Goal: Task Accomplishment & Management: Complete application form

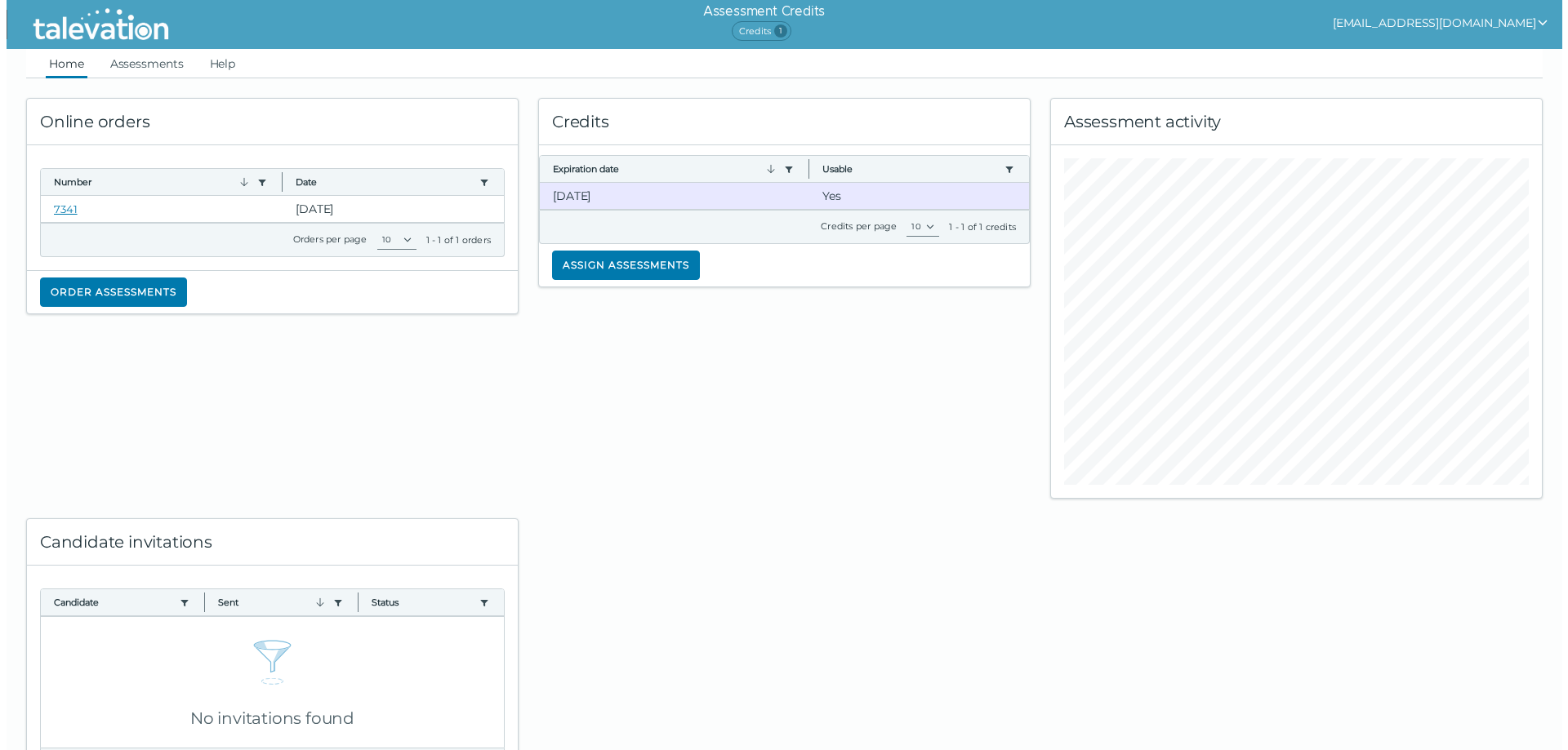
scroll to position [9, 0]
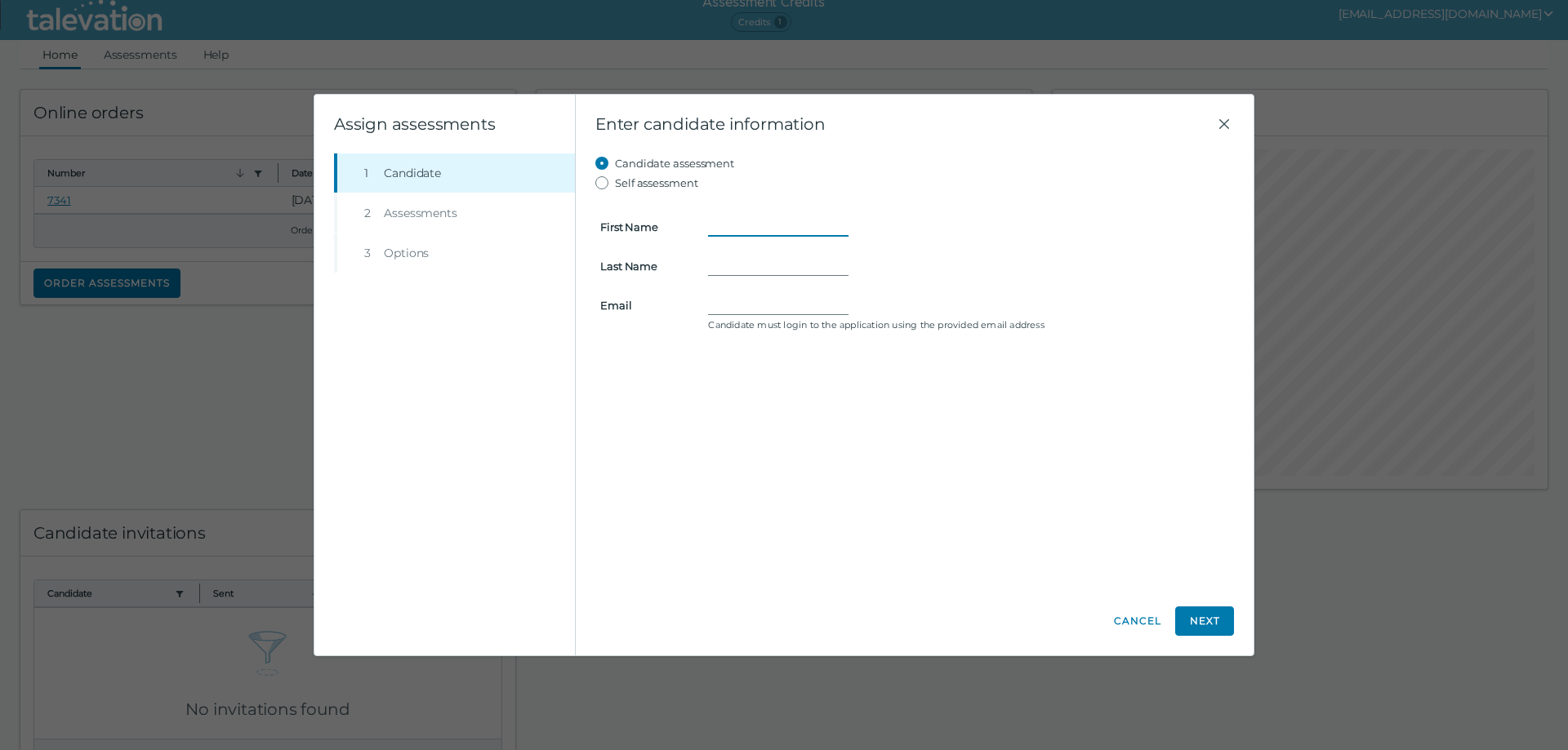
click at [764, 224] on input "First Name" at bounding box center [779, 227] width 140 height 19
type input "[PERSON_NAME]"
click at [798, 304] on input "[EMAIL_ADDRESS][DOMAIN_NAME]" at bounding box center [779, 304] width 140 height 19
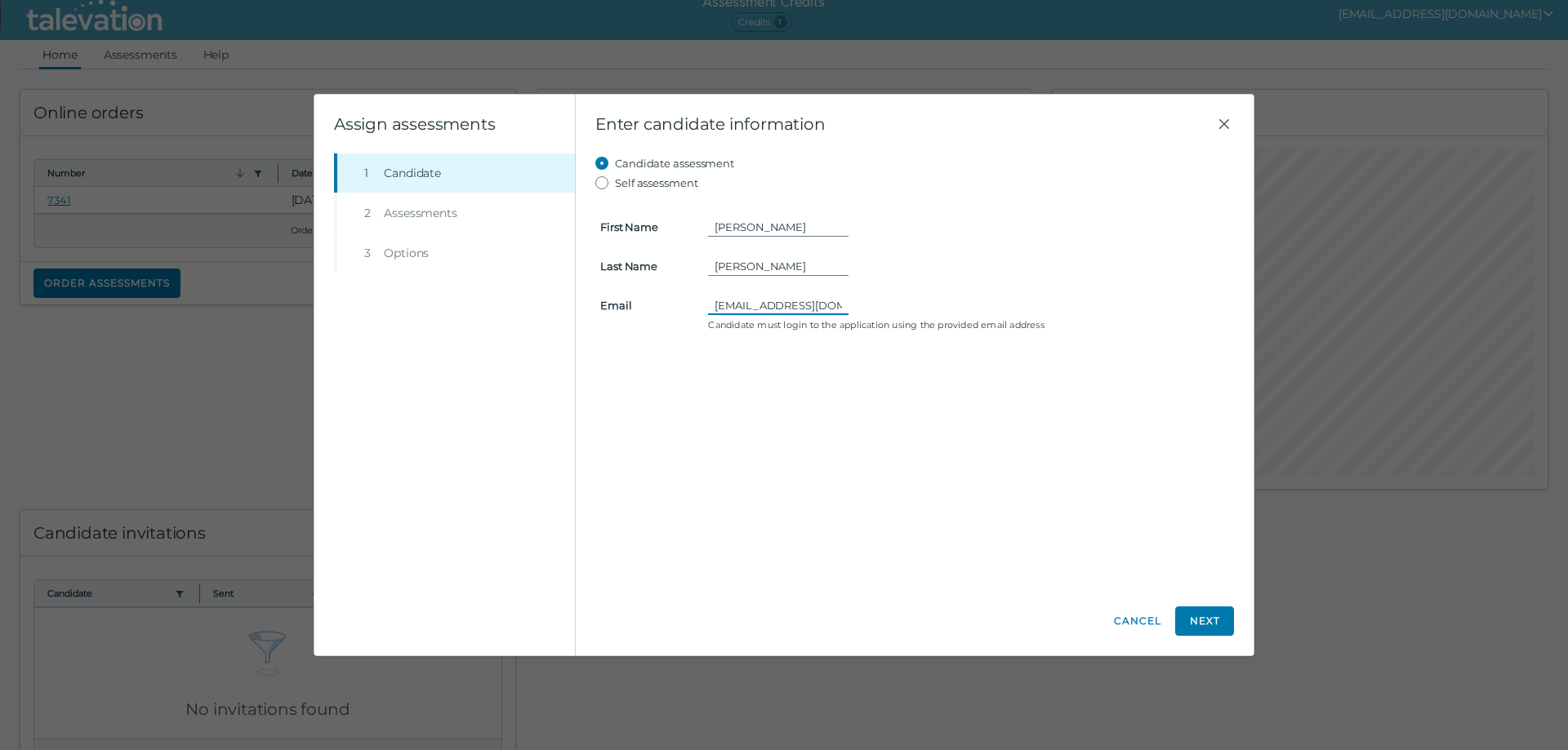
click at [798, 304] on input "[EMAIL_ADDRESS][DOMAIN_NAME]" at bounding box center [779, 304] width 140 height 19
type input "[EMAIL_ADDRESS][DOMAIN_NAME]"
click at [836, 383] on div "Candidate assessment Self assessment First Name [PERSON_NAME] Last Name [PERSON…" at bounding box center [915, 370] width 639 height 433
click at [1211, 625] on button "Next" at bounding box center [1204, 620] width 59 height 29
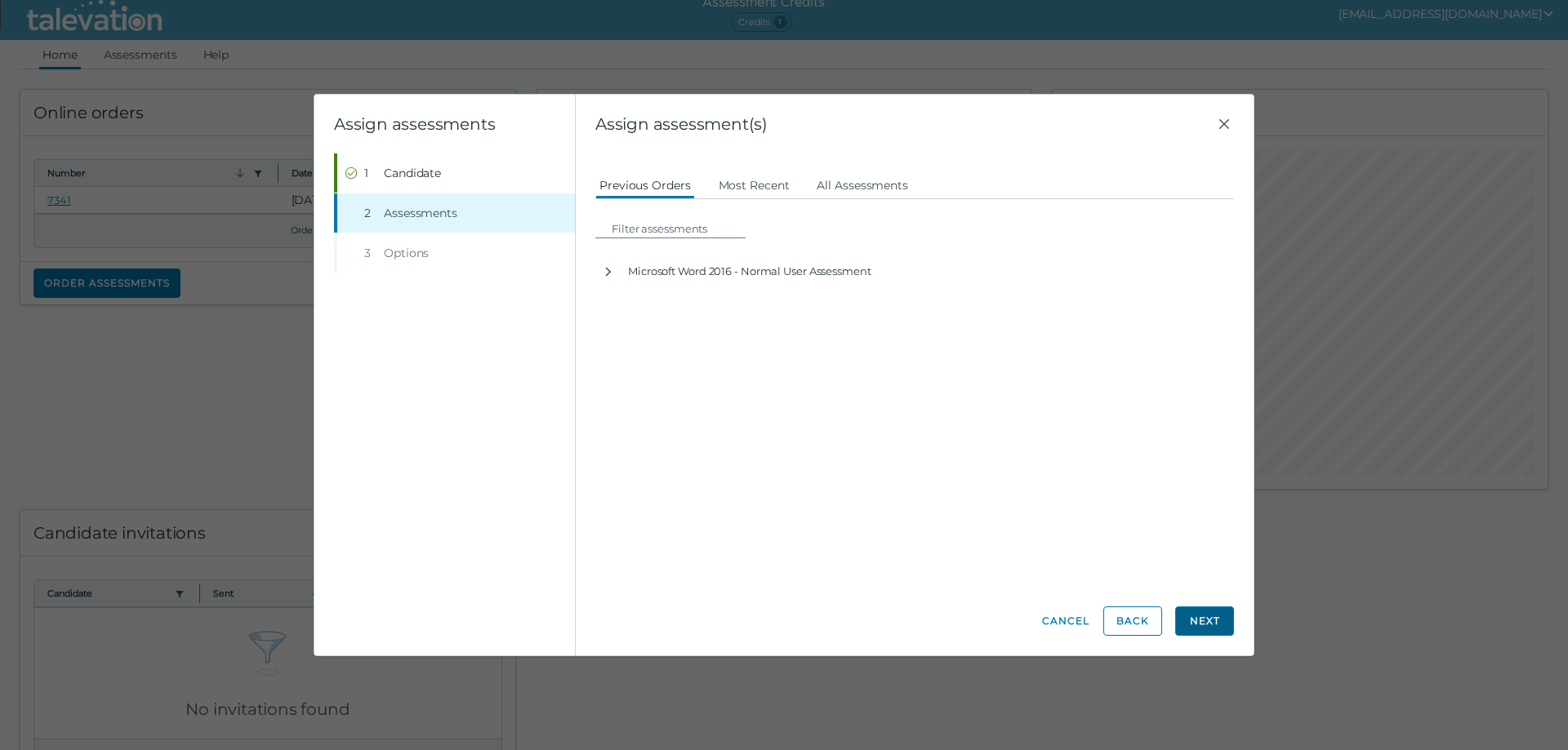
click at [1197, 619] on button "Next" at bounding box center [1204, 620] width 59 height 29
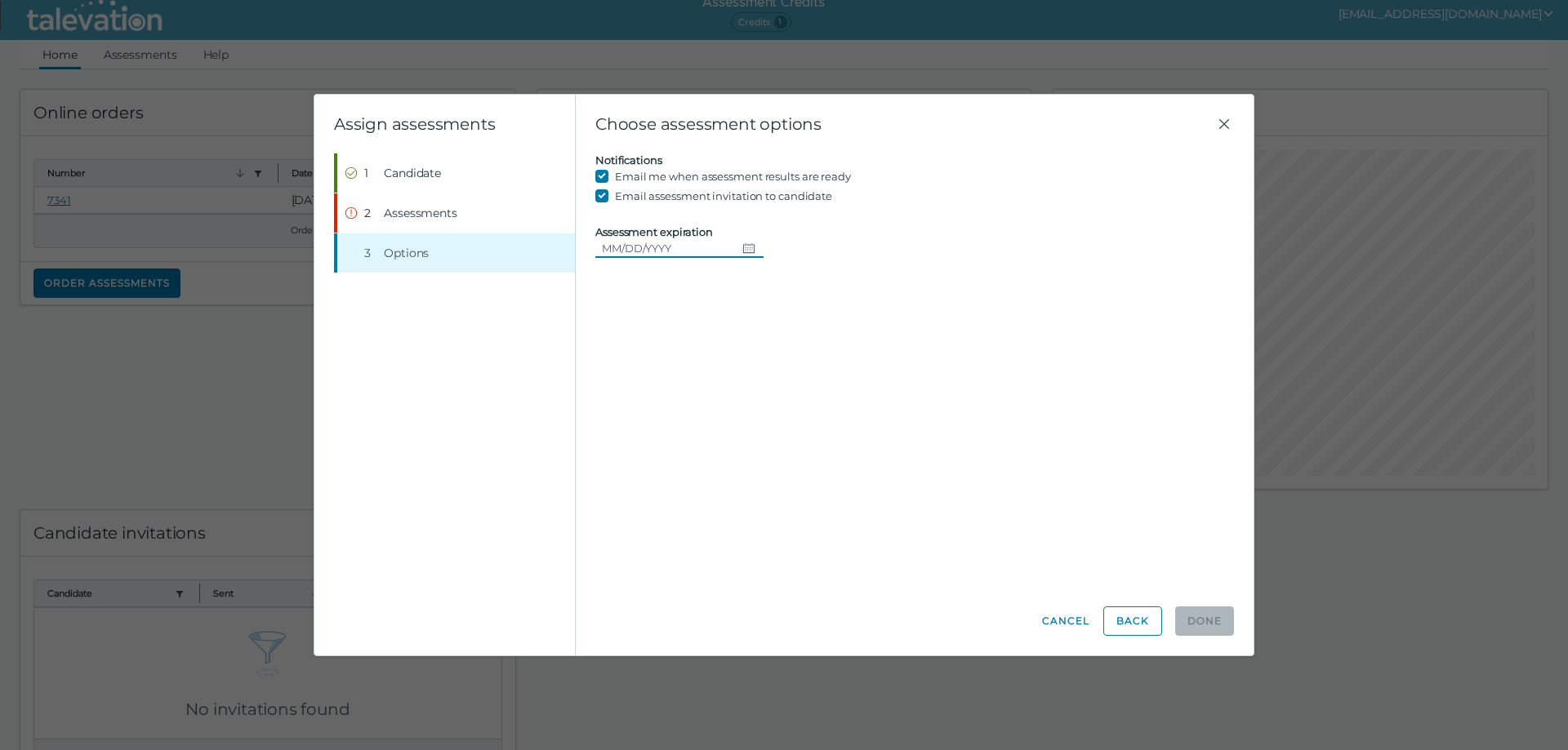
click at [743, 247] on icon "Choose date" at bounding box center [749, 248] width 13 height 13
click at [800, 289] on icon "Next month" at bounding box center [800, 293] width 15 height 15
click at [774, 411] on button "19" at bounding box center [770, 414] width 29 height 29
type input "[DATE]"
click at [949, 488] on div "Candidate assessment Self assessment First Name [PERSON_NAME] Last Name [PERSON…" at bounding box center [915, 370] width 639 height 433
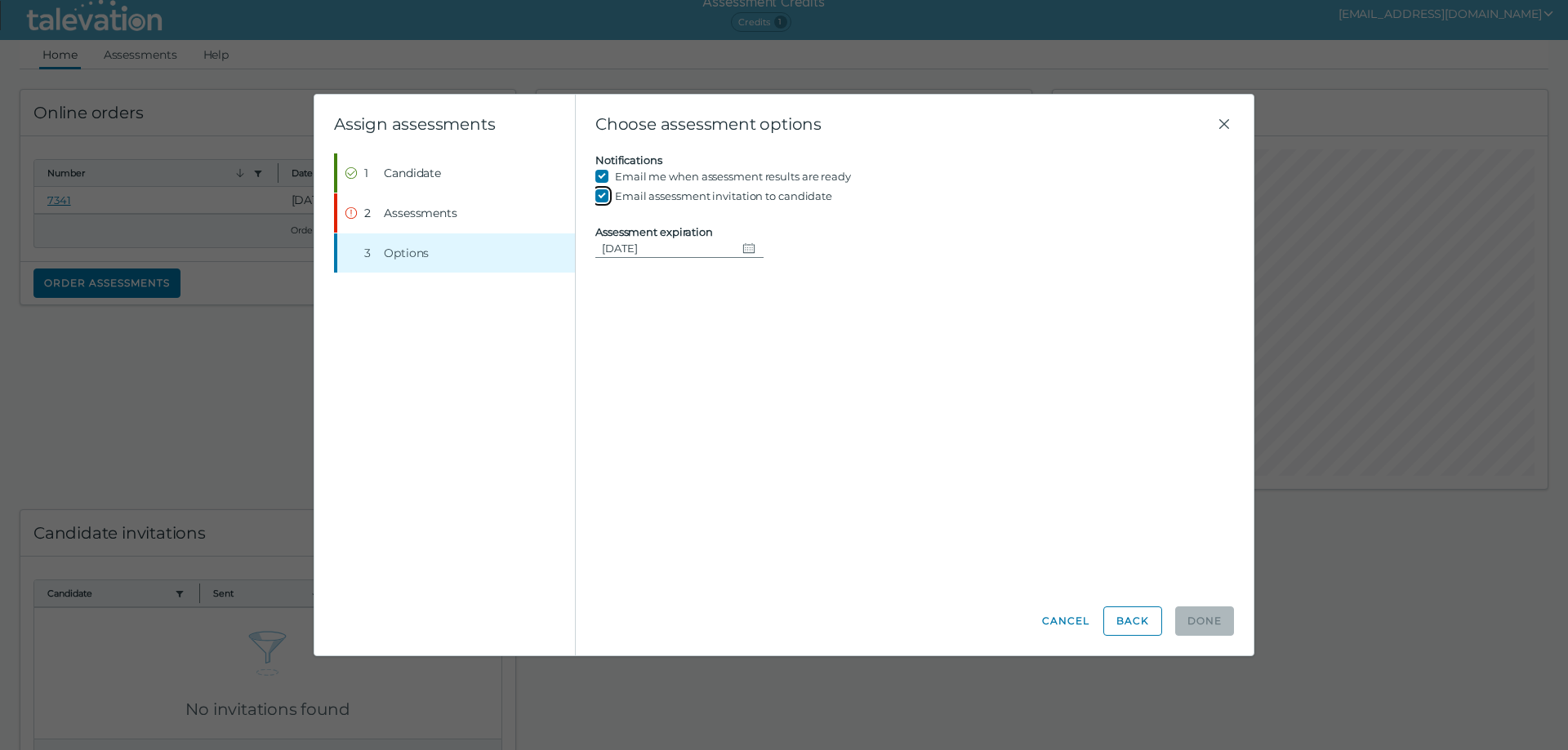
click at [598, 198] on input "Email assessment invitation to candidate" at bounding box center [605, 196] width 19 height 19
checkbox input "true"
click at [743, 247] on icon "Change date, 09/19/2025" at bounding box center [749, 248] width 13 height 13
click at [771, 375] on button "12" at bounding box center [770, 381] width 29 height 29
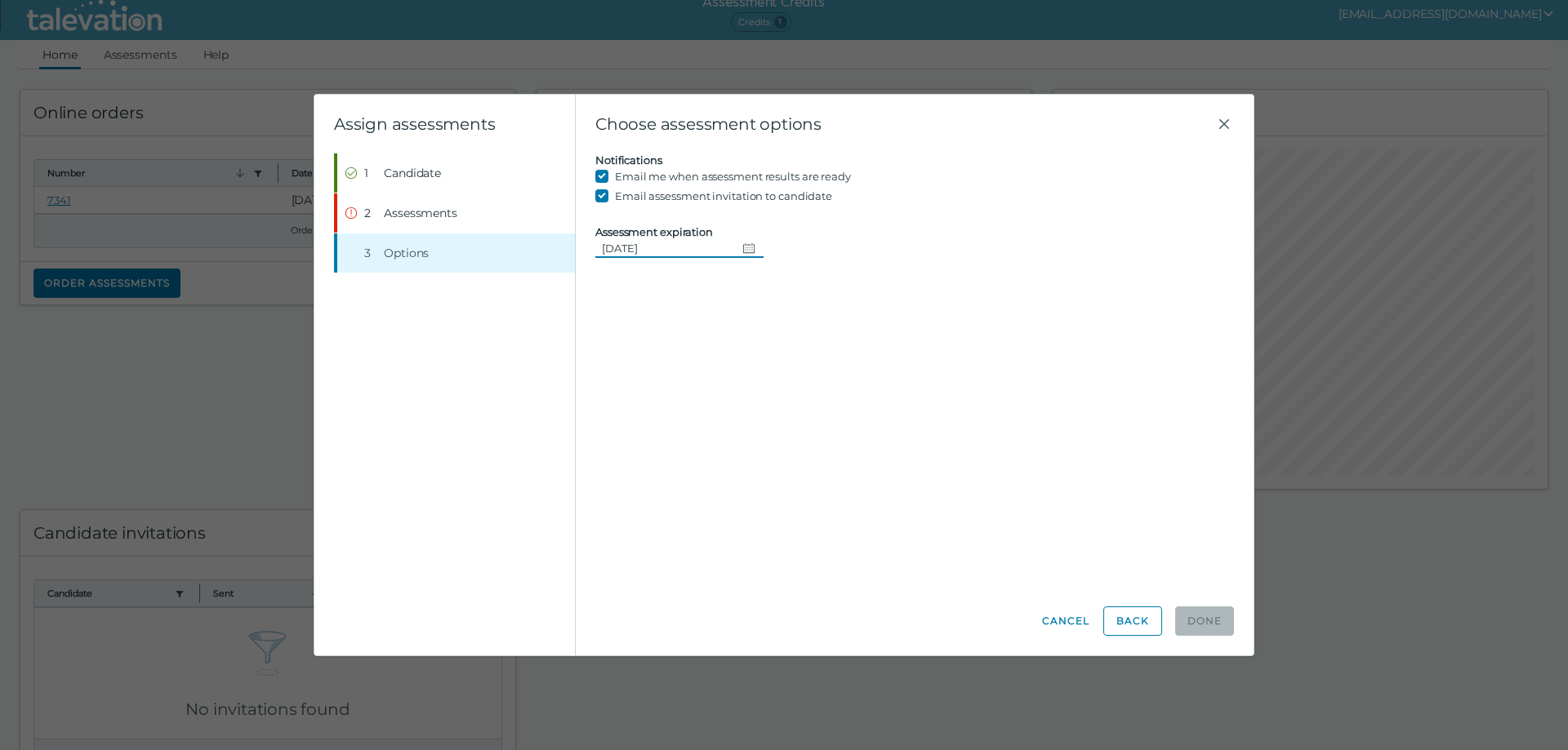
click at [750, 249] on button "Change date, 09/12/2025" at bounding box center [749, 247] width 28 height 19
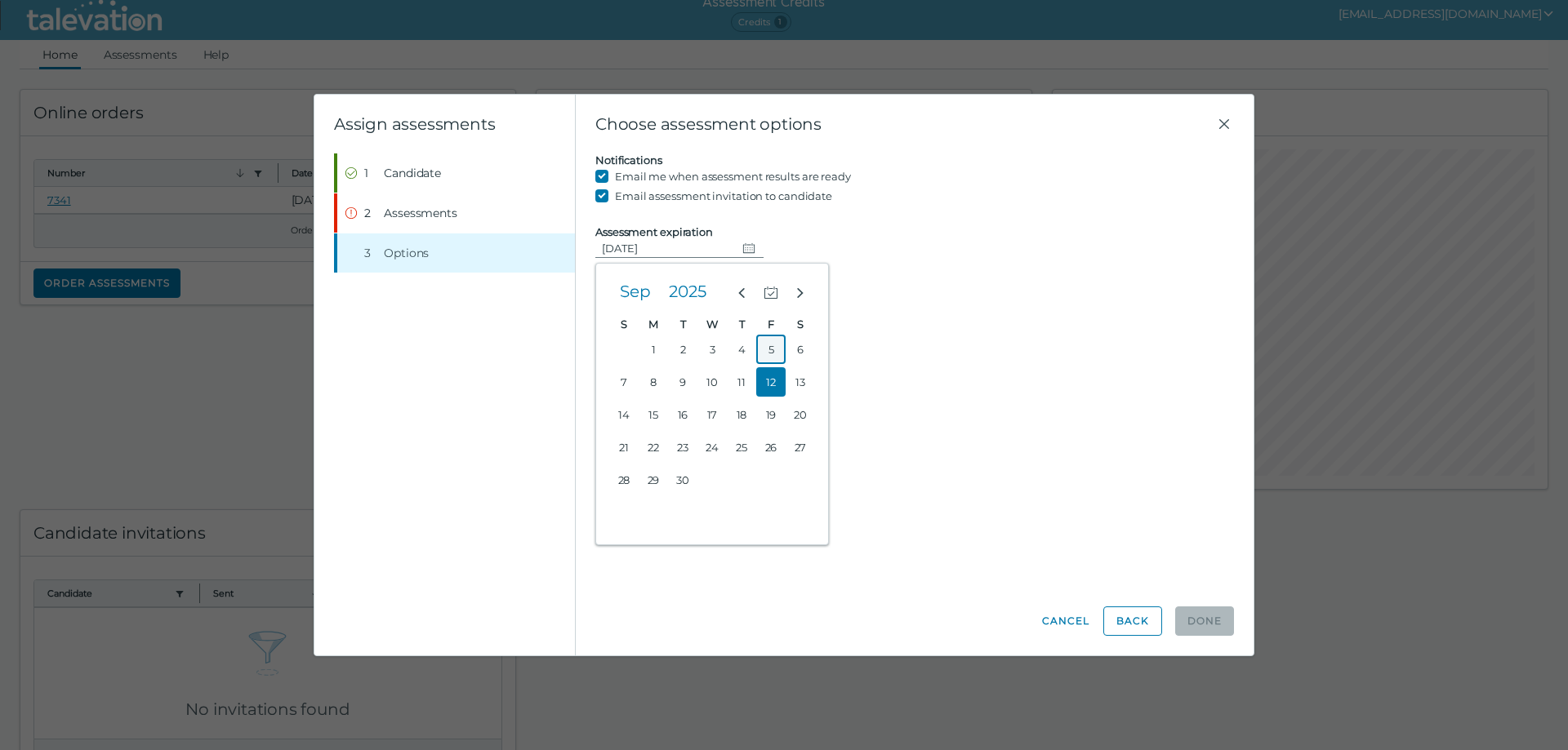
click at [774, 352] on button "5" at bounding box center [770, 349] width 29 height 29
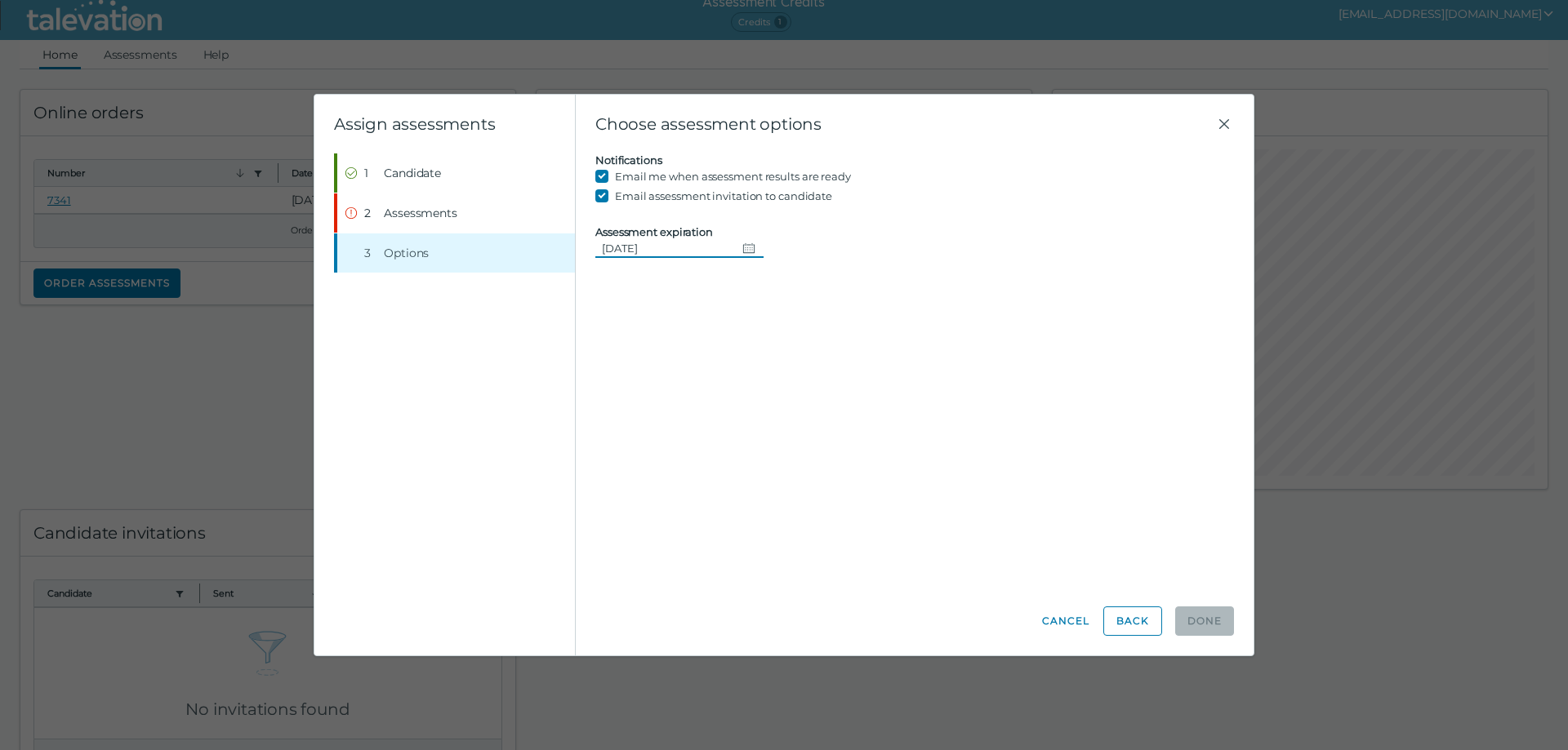
click at [736, 247] on button "Change date, 09/05/2025" at bounding box center [749, 247] width 28 height 19
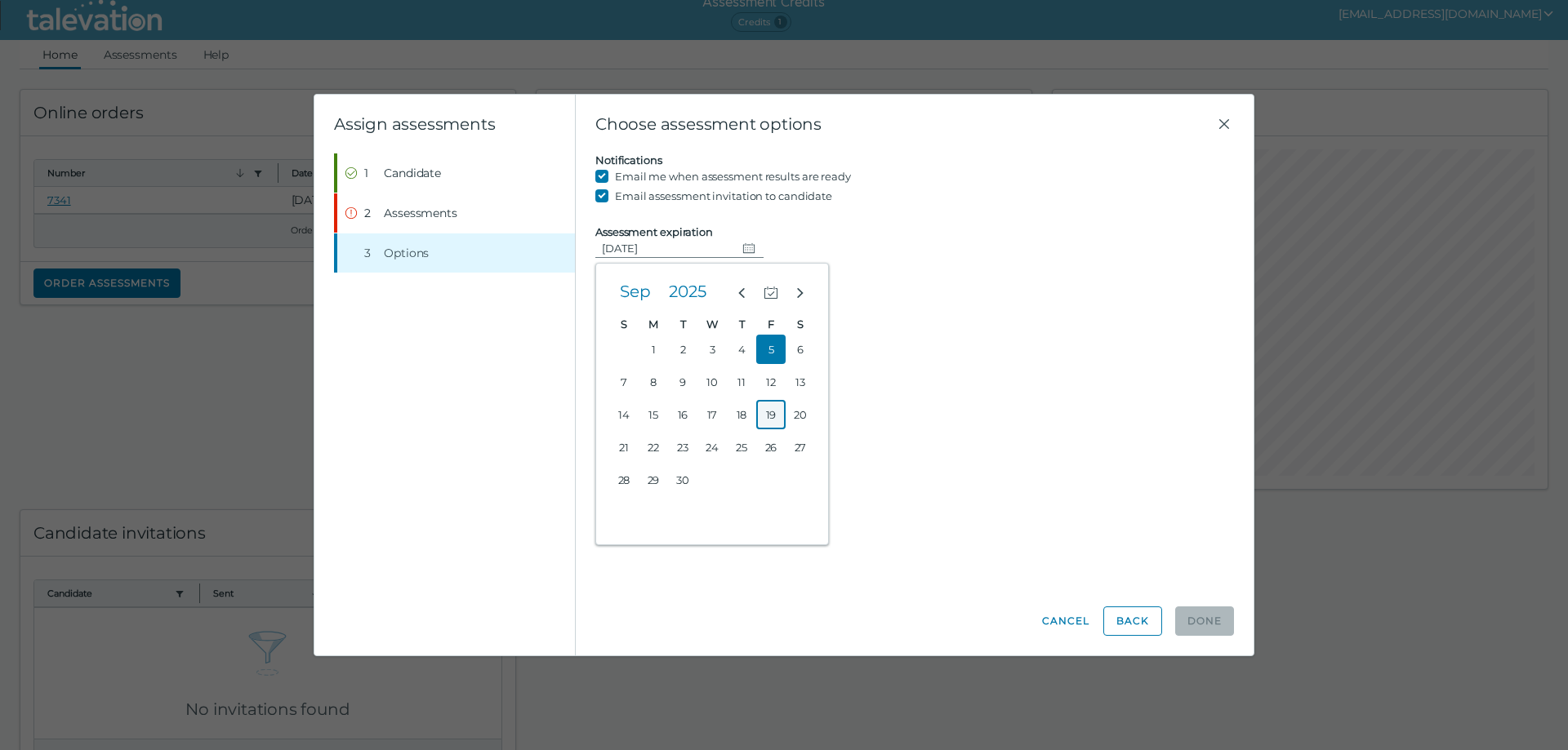
click at [768, 410] on button "19" at bounding box center [770, 414] width 29 height 29
type input "[DATE]"
click at [603, 176] on input "Email me when assessment results are ready" at bounding box center [605, 176] width 19 height 19
checkbox input "false"
click at [602, 186] on input "Email assessment invitation to candidate" at bounding box center [605, 196] width 19 height 19
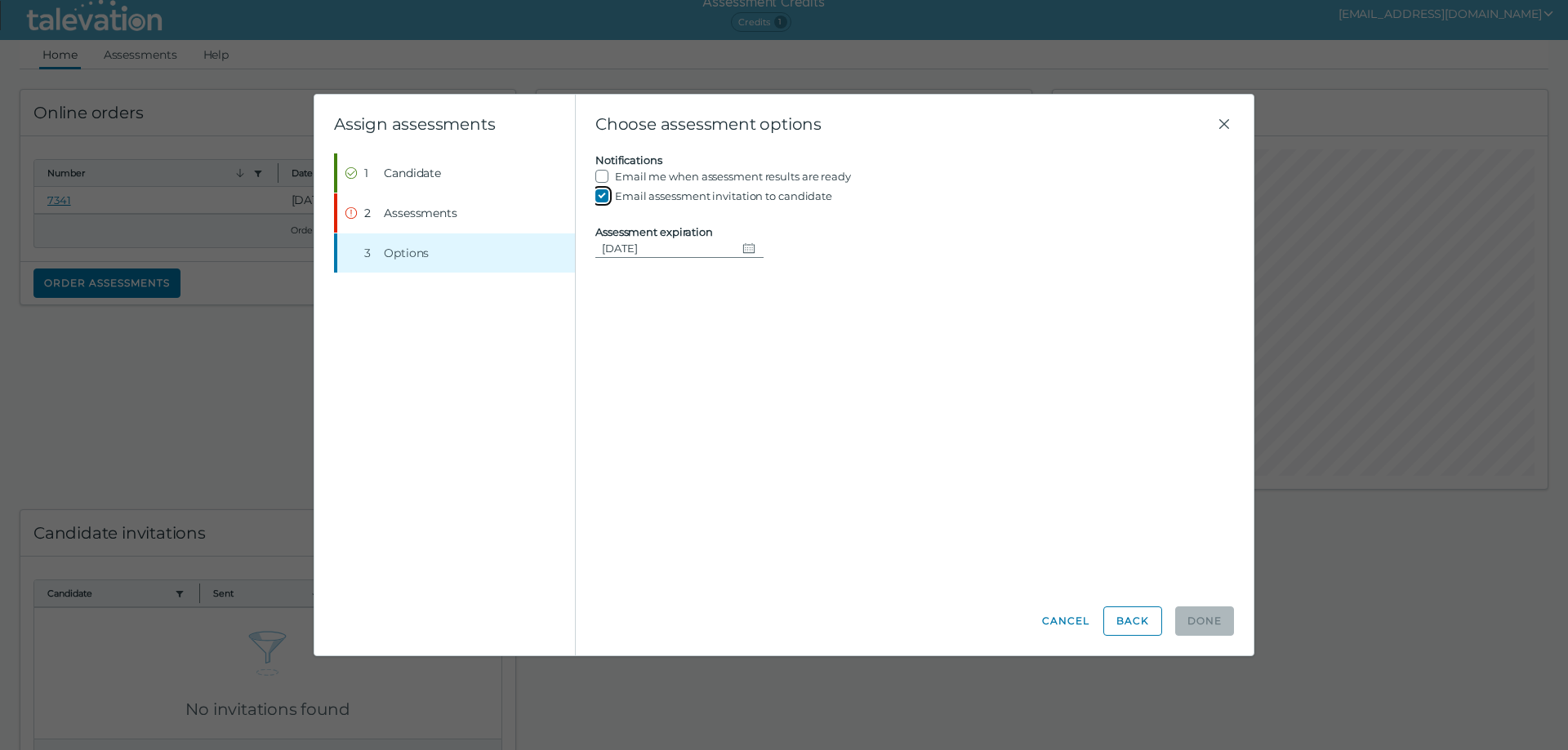
checkbox input "false"
click at [524, 203] on button "Step 2 Assessments" at bounding box center [456, 212] width 237 height 39
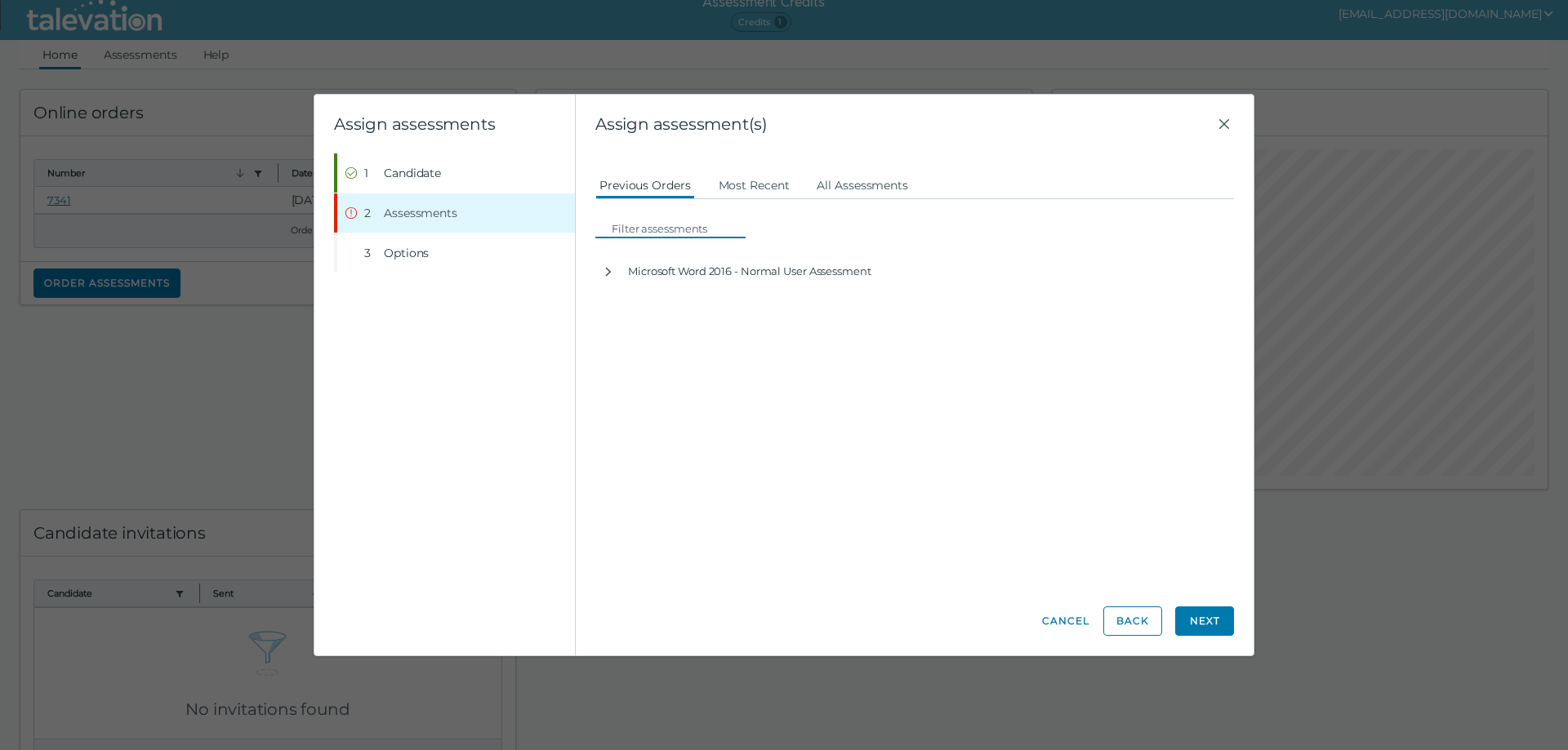
click at [651, 226] on input at bounding box center [676, 228] width 140 height 19
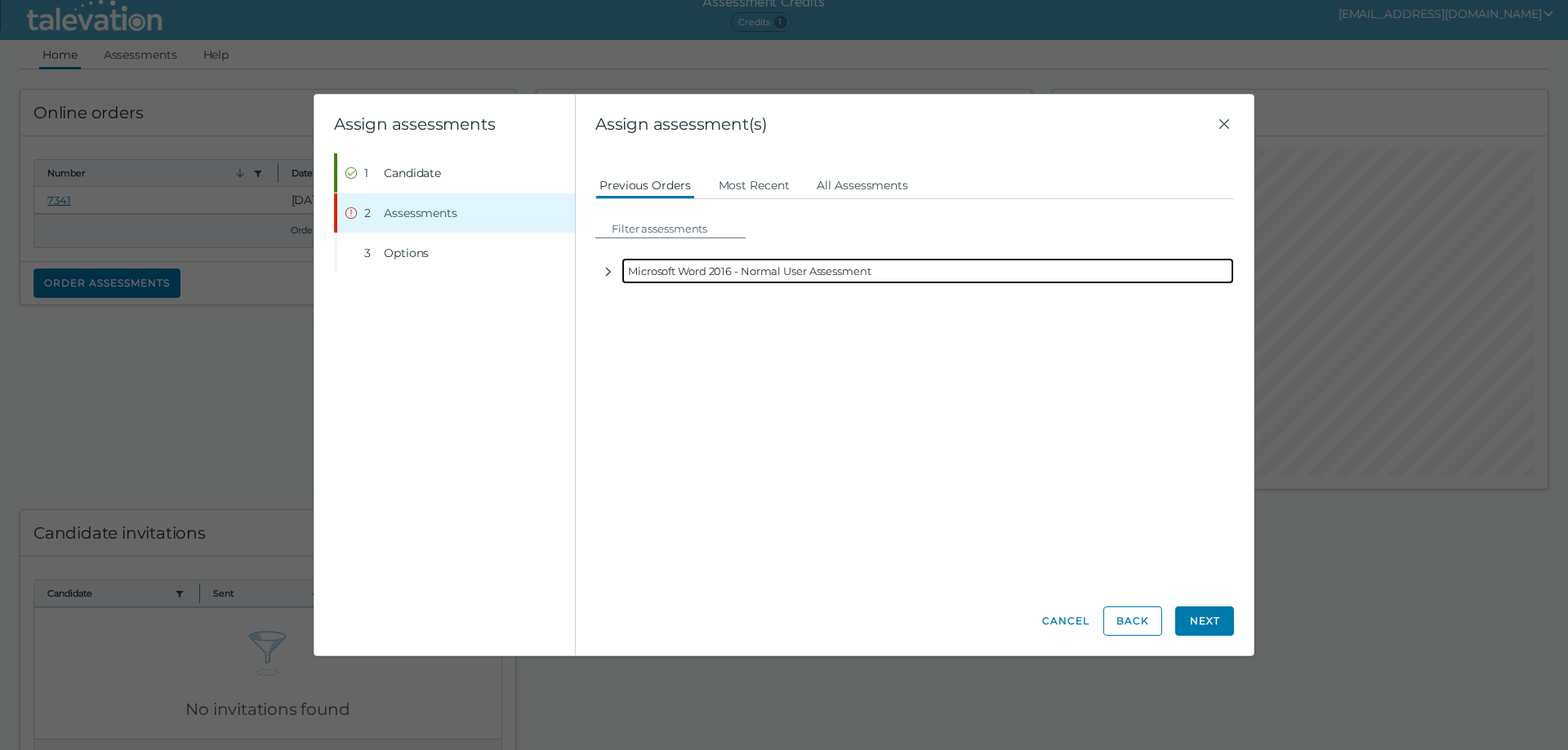
click at [651, 269] on div "Microsoft Word 2016 - Normal User Assessment" at bounding box center [927, 271] width 612 height 26
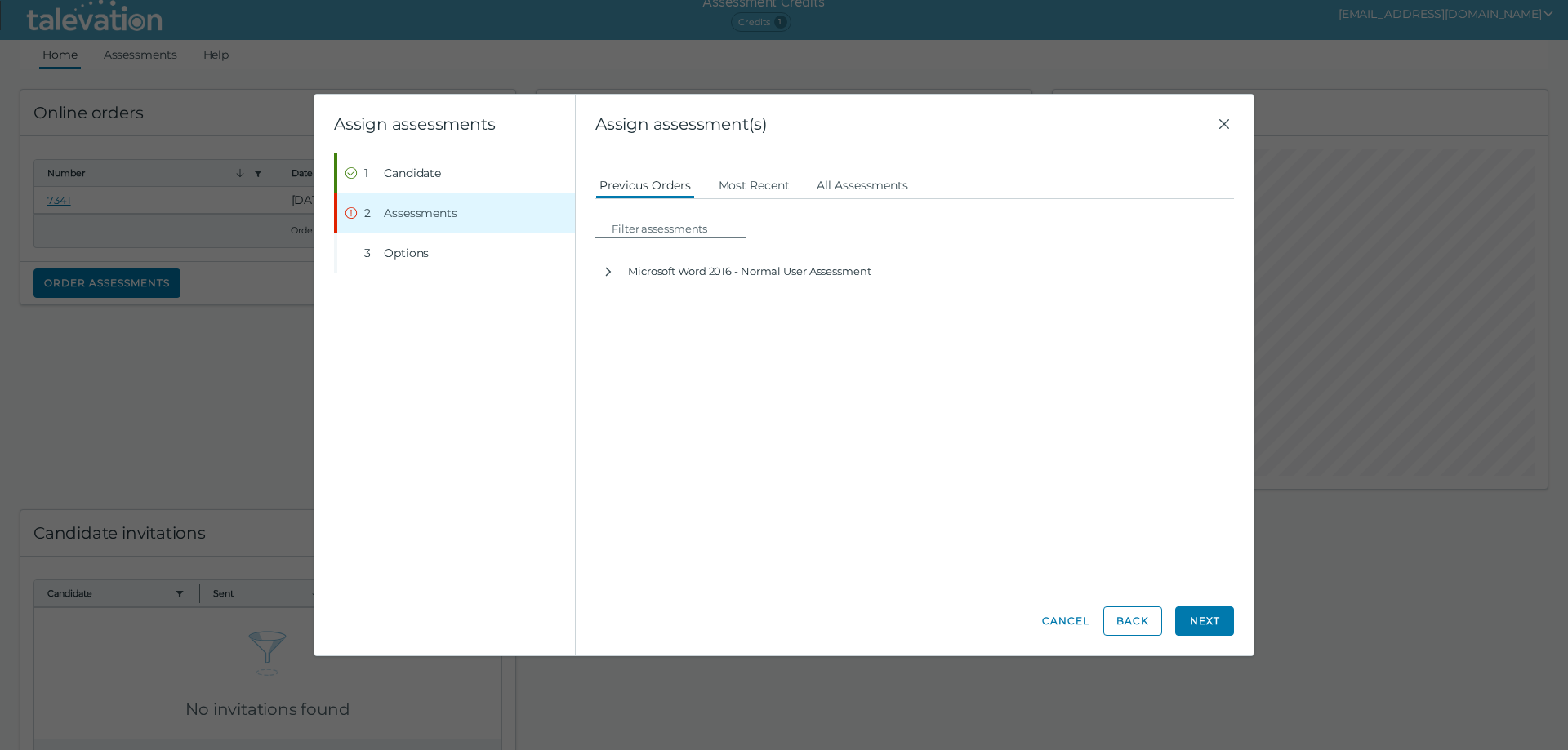
click at [1206, 613] on button "Next" at bounding box center [1204, 620] width 59 height 29
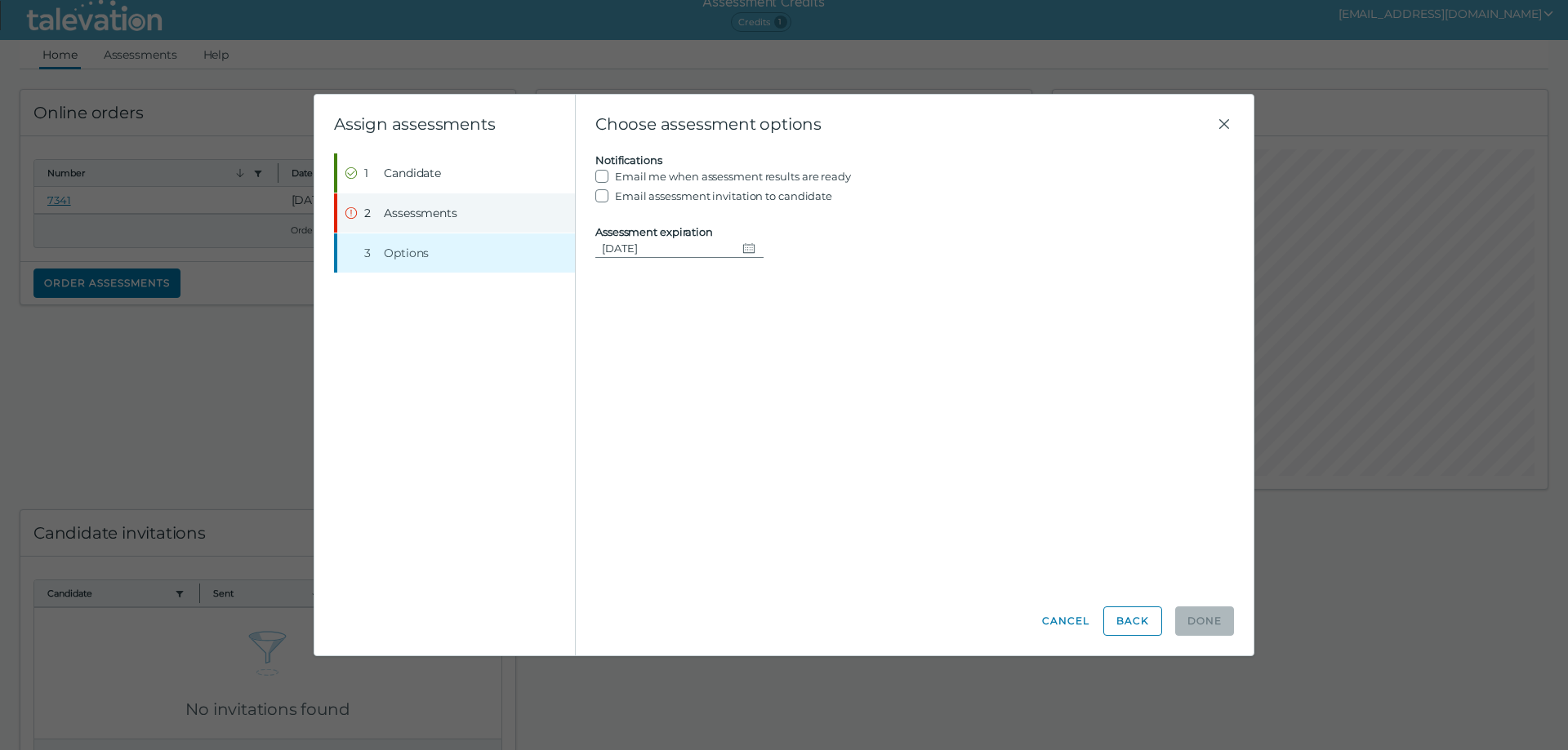
click at [486, 205] on button "Step 2 Assessments" at bounding box center [456, 212] width 237 height 39
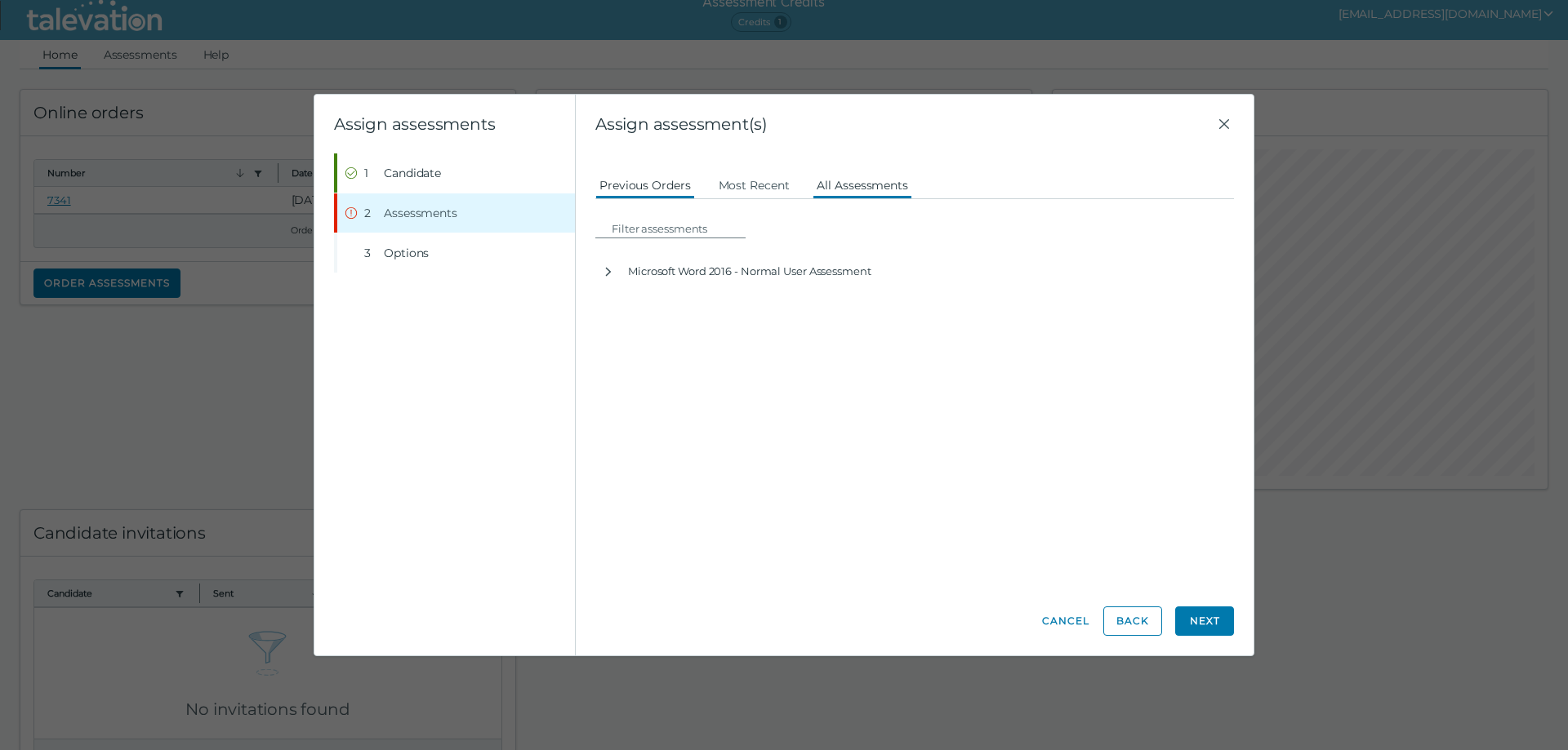
click at [829, 184] on button "All Assessments" at bounding box center [862, 184] width 100 height 29
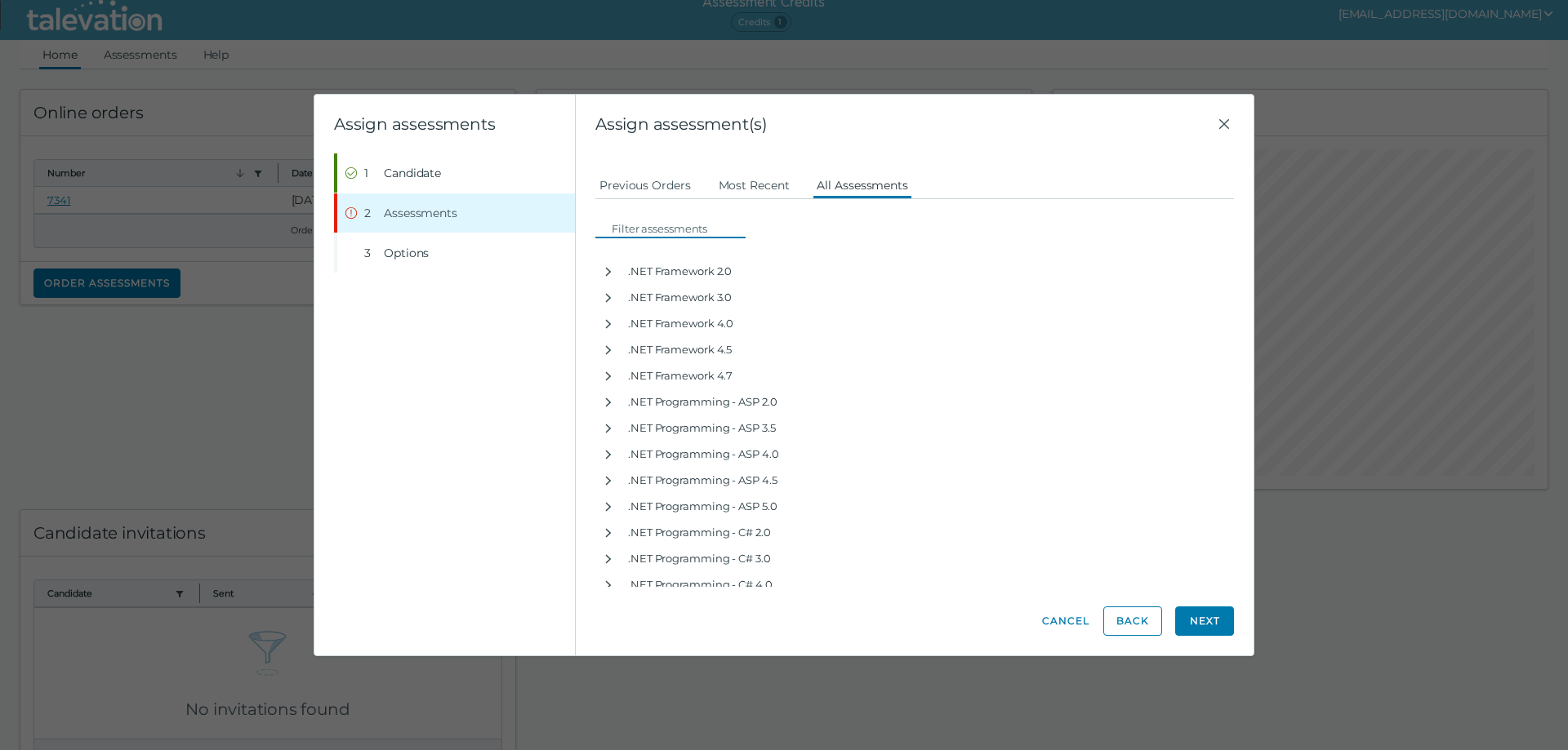
click at [677, 223] on input at bounding box center [676, 228] width 140 height 19
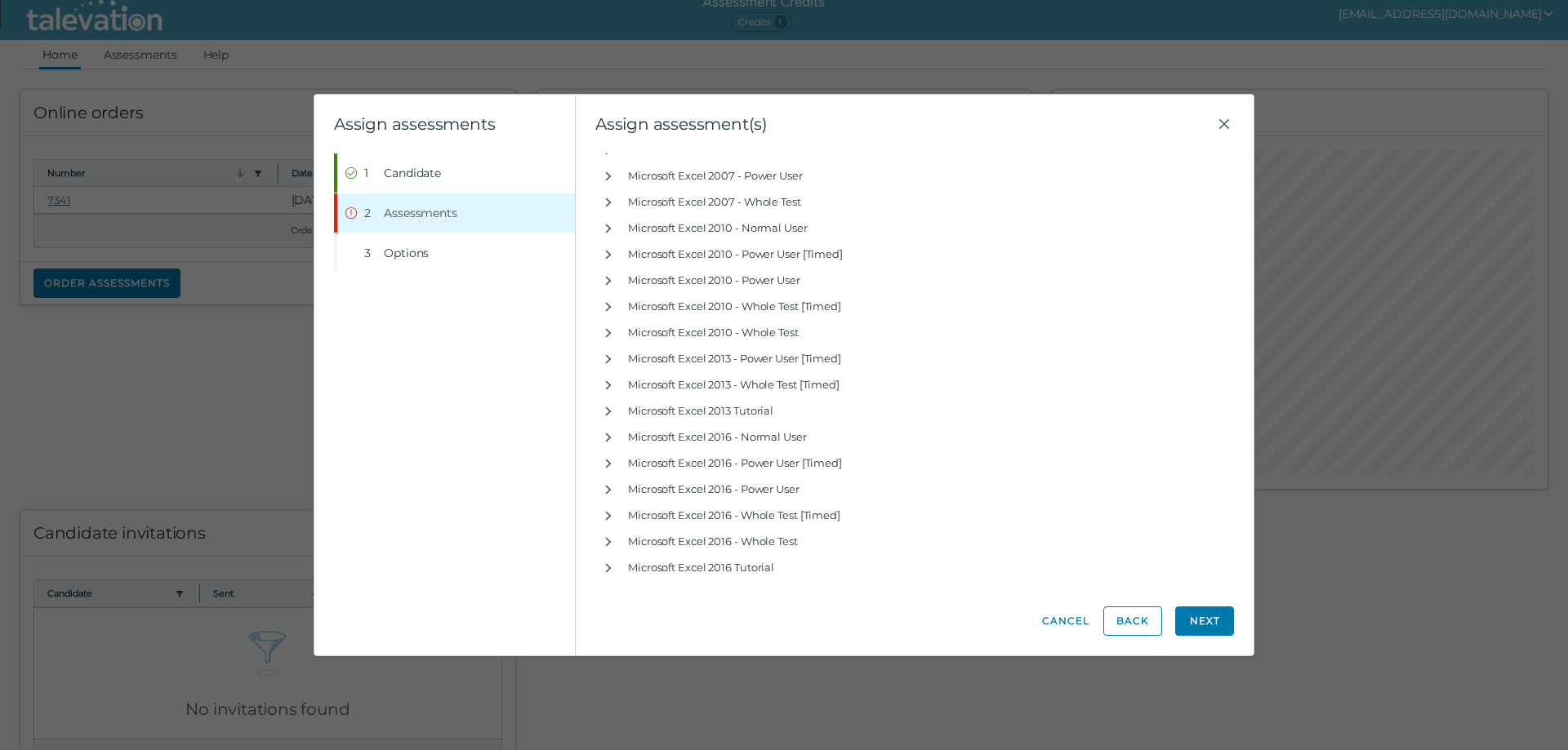
type input "microsoft"
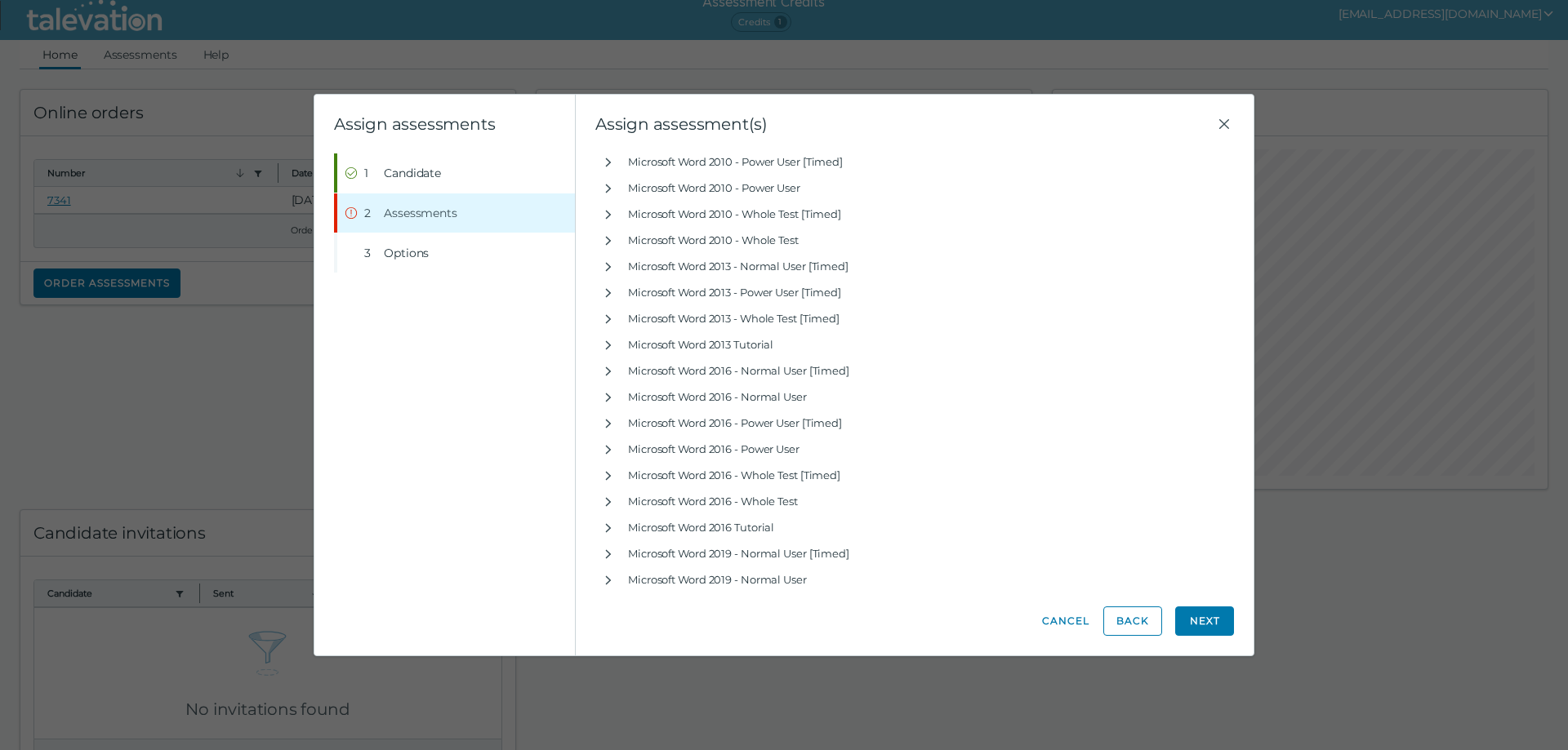
scroll to position [3228, 0]
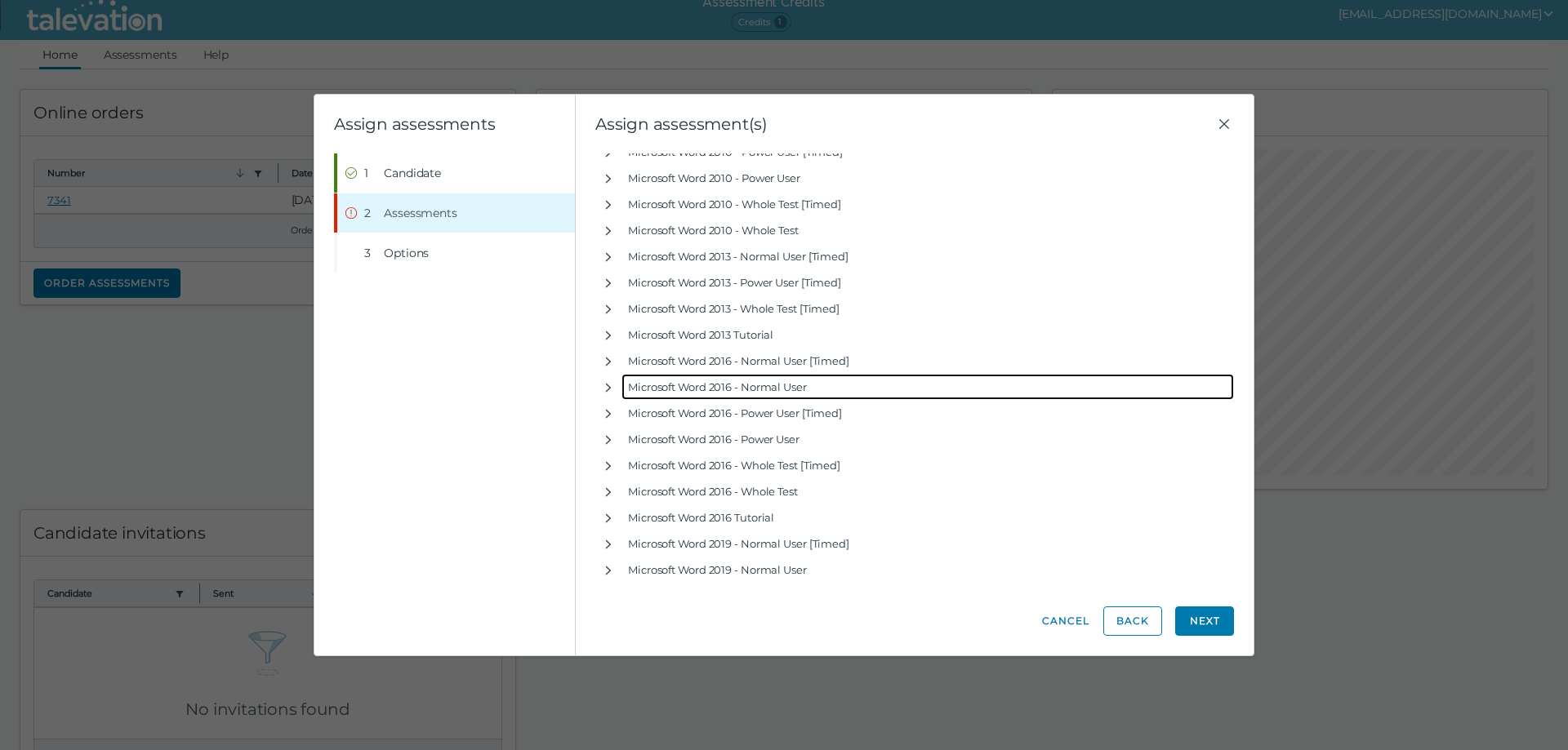
click at [808, 385] on div "Microsoft Word 2016 - Normal User" at bounding box center [927, 386] width 612 height 26
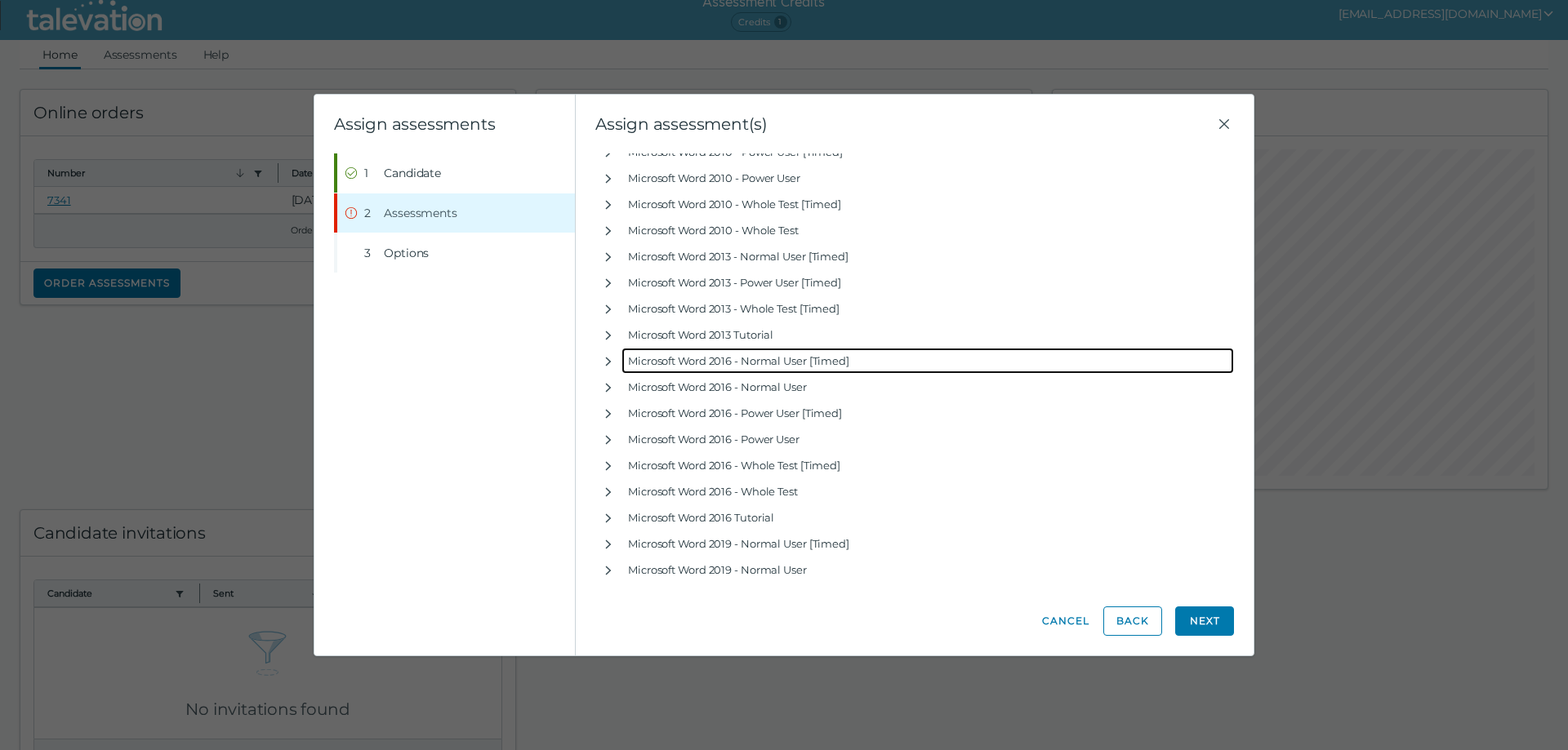
click at [827, 357] on div "Microsoft Word 2016 - Normal User [Timed]" at bounding box center [927, 360] width 612 height 26
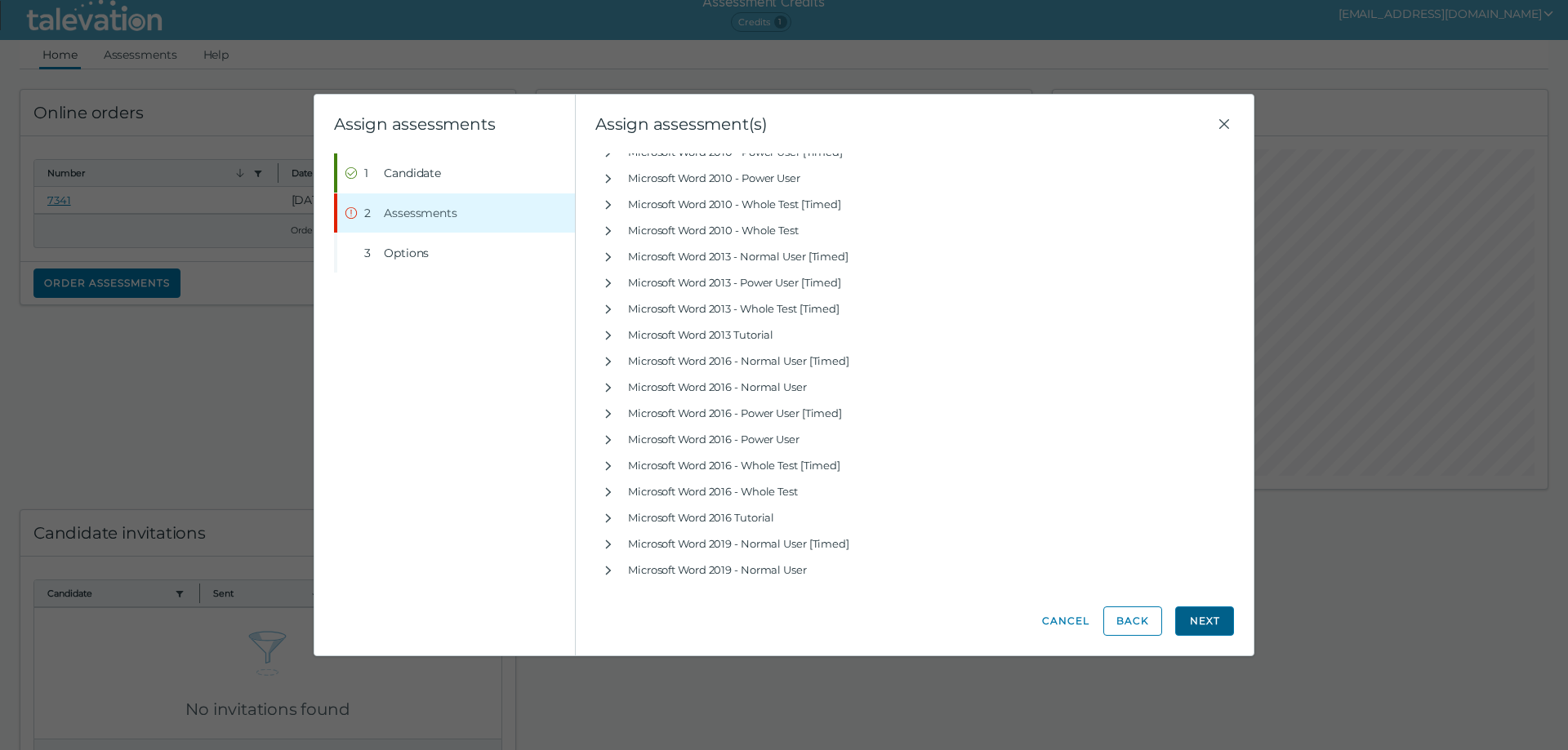
click at [1200, 619] on button "Next" at bounding box center [1204, 620] width 59 height 29
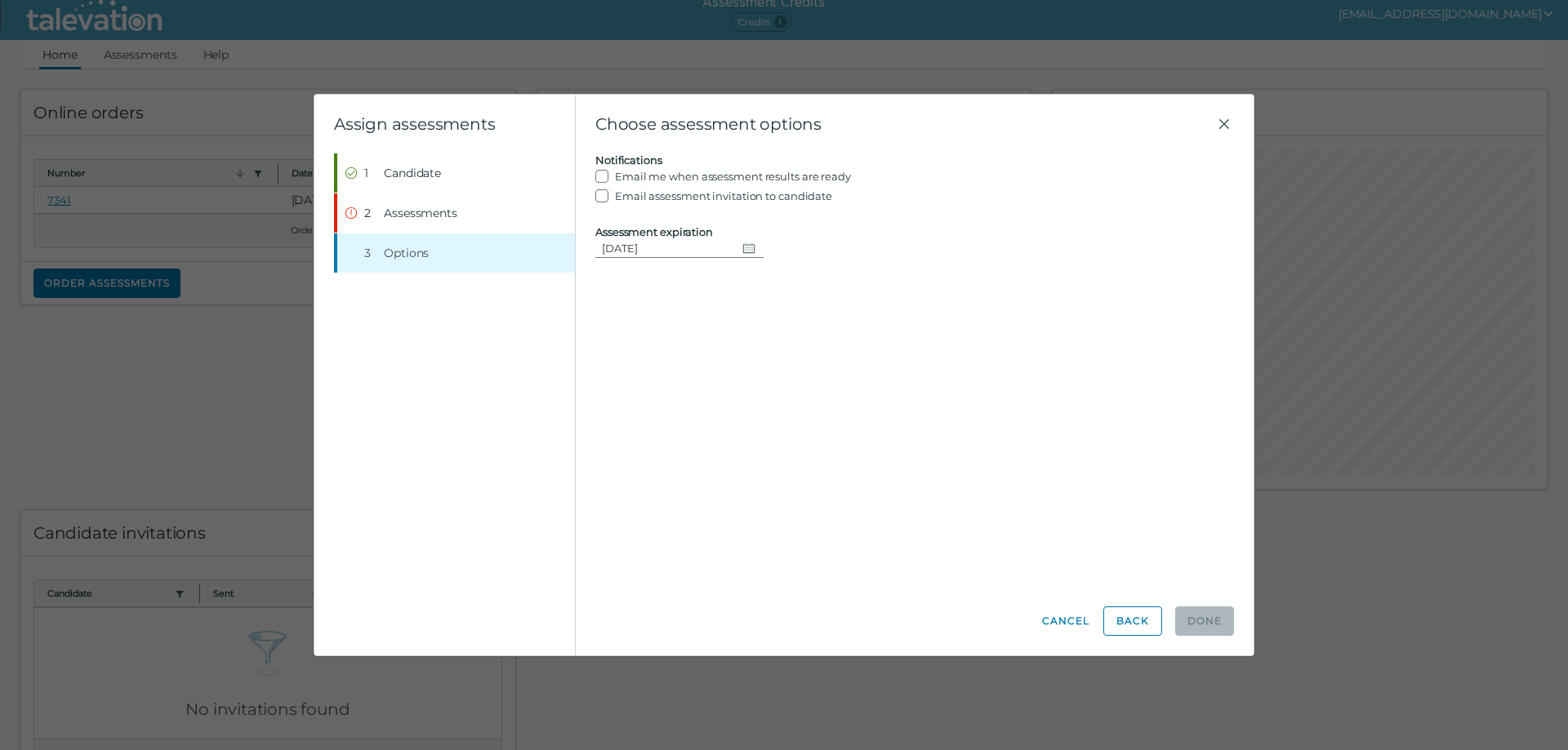
scroll to position [0, 0]
click at [600, 179] on input "Email me when assessment results are ready" at bounding box center [605, 176] width 19 height 19
checkbox input "true"
click at [603, 194] on input "Email assessment invitation to candidate" at bounding box center [605, 196] width 19 height 19
checkbox input "true"
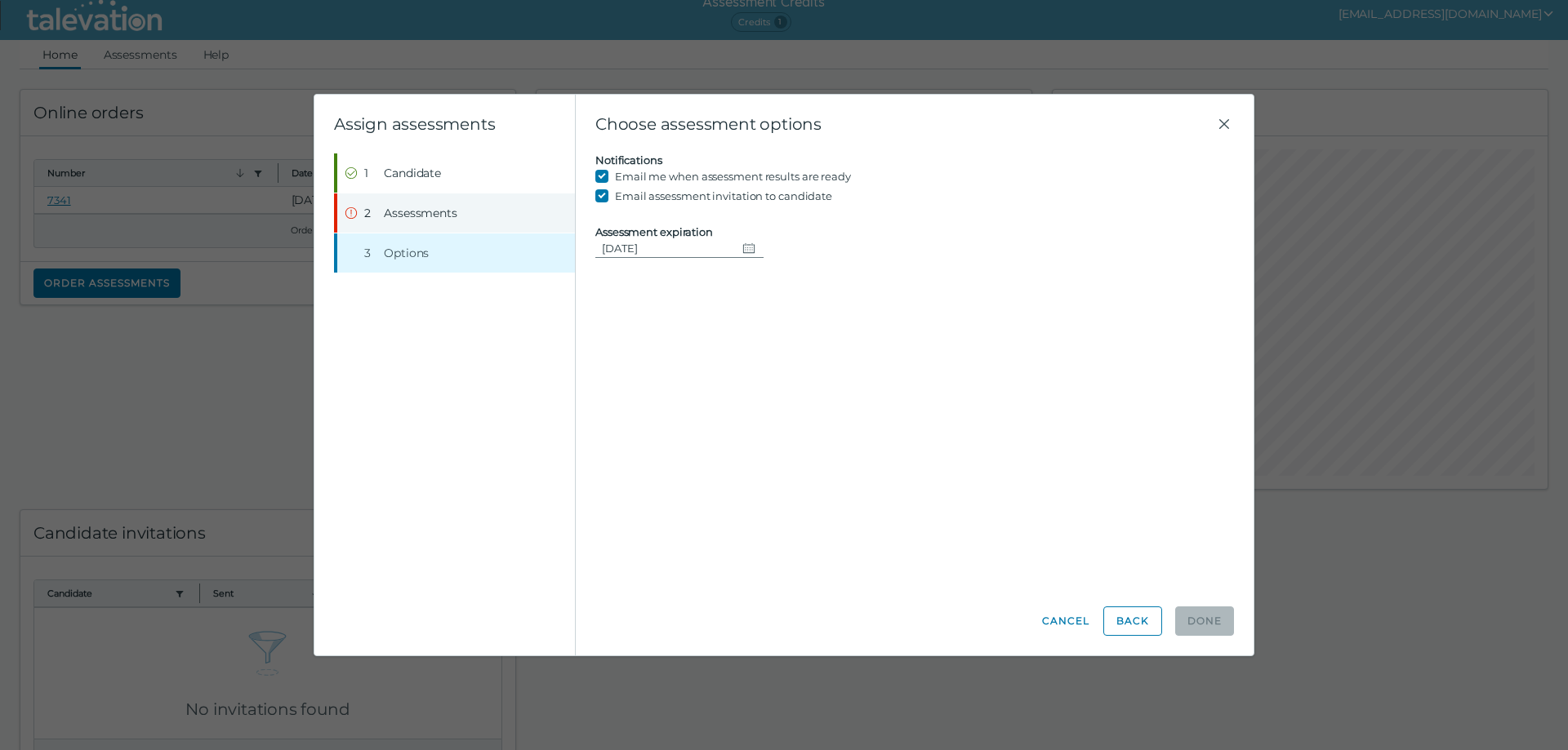
click at [485, 207] on button "Step 2 Assessments" at bounding box center [456, 212] width 237 height 39
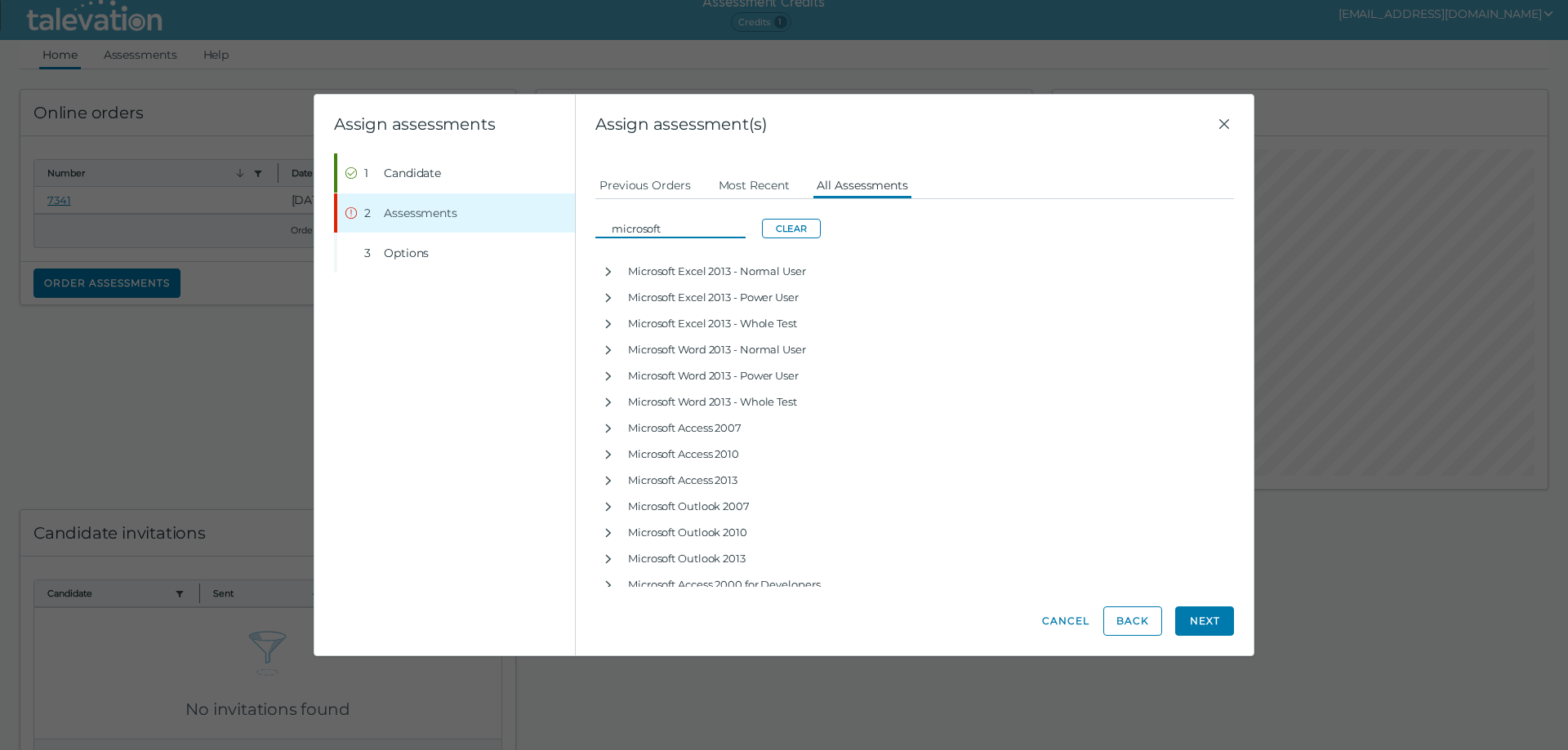
click at [676, 222] on input "microsoft" at bounding box center [676, 228] width 140 height 19
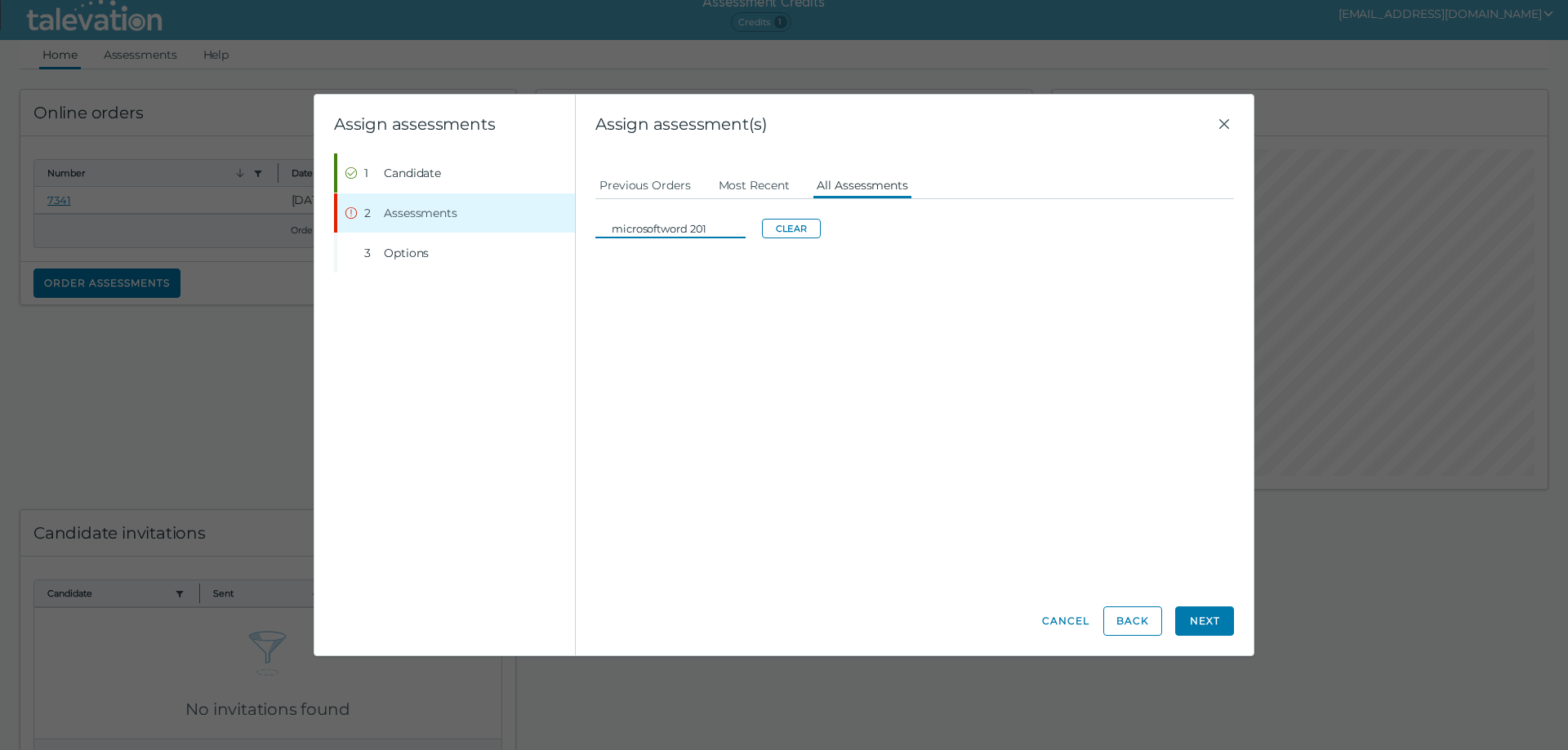
type input "microsoftword 2016"
click at [721, 223] on input "microsoftword 2016" at bounding box center [676, 228] width 140 height 19
drag, startPoint x: 713, startPoint y: 226, endPoint x: 606, endPoint y: 226, distance: 107.0
click at [606, 226] on input "microsoftword 2016" at bounding box center [676, 228] width 140 height 19
click at [635, 191] on button "Previous Orders" at bounding box center [645, 184] width 100 height 29
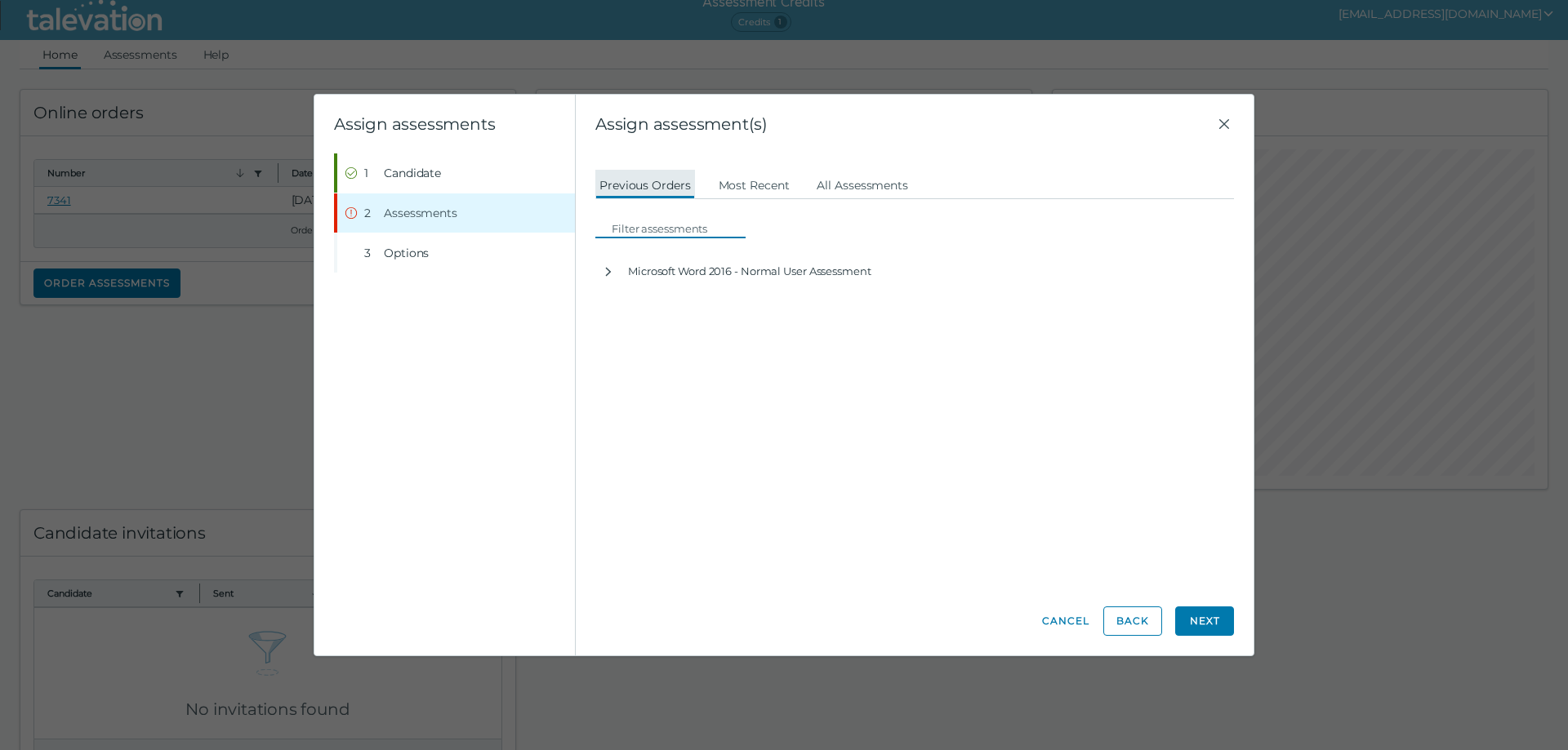
drag, startPoint x: 635, startPoint y: 191, endPoint x: 662, endPoint y: 225, distance: 43.4
click at [662, 225] on input at bounding box center [676, 228] width 140 height 19
drag, startPoint x: 923, startPoint y: 339, endPoint x: 916, endPoint y: 338, distance: 7.1
click at [921, 339] on div "Candidate assessment Self assessment First Name [PERSON_NAME] Last Name [PERSON…" at bounding box center [915, 370] width 639 height 433
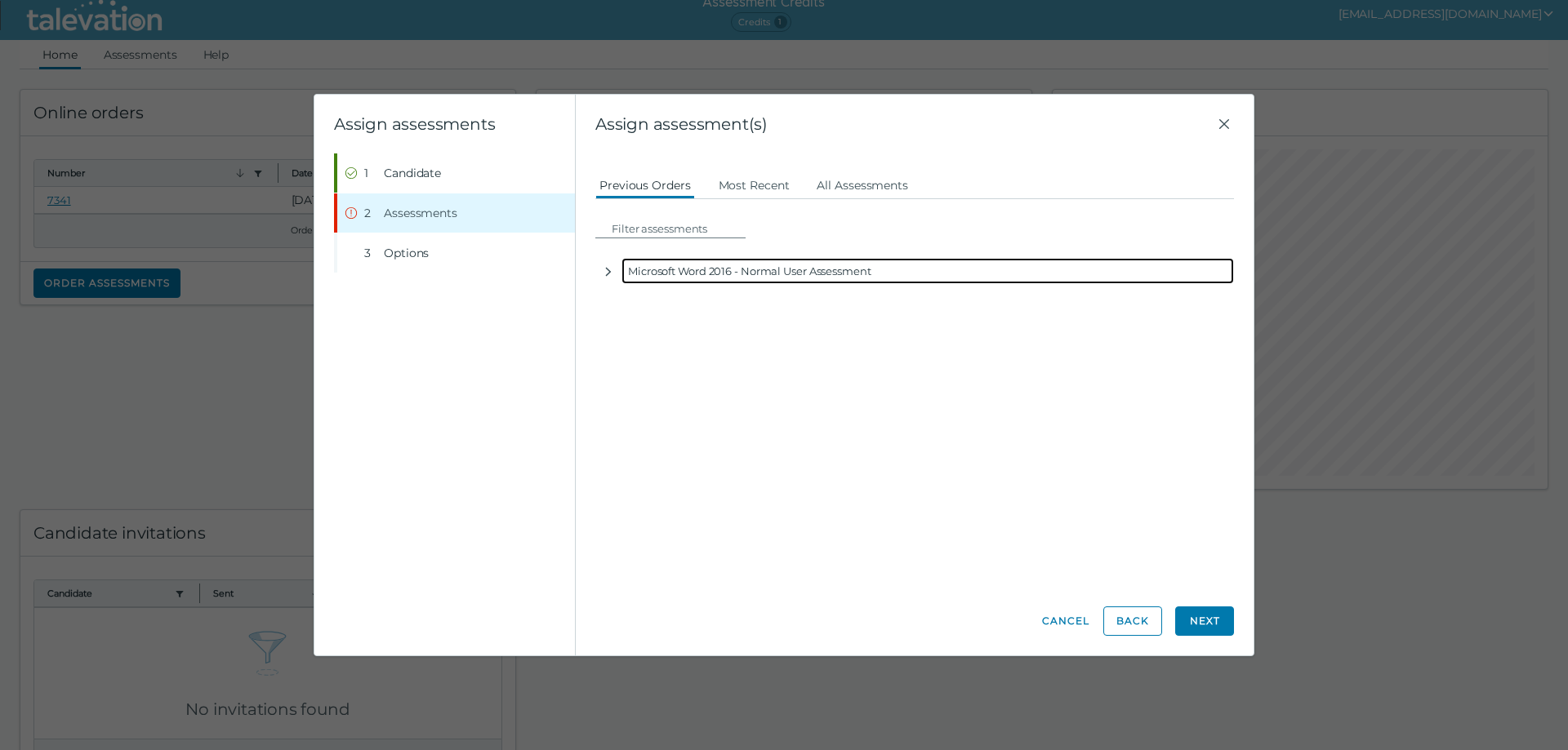
drag, startPoint x: 876, startPoint y: 270, endPoint x: 622, endPoint y: 269, distance: 254.0
click at [622, 269] on div "Microsoft Word 2016 - Normal User Assessment" at bounding box center [927, 271] width 612 height 26
copy div "Microsoft Word 2016 - Normal User Assessment"
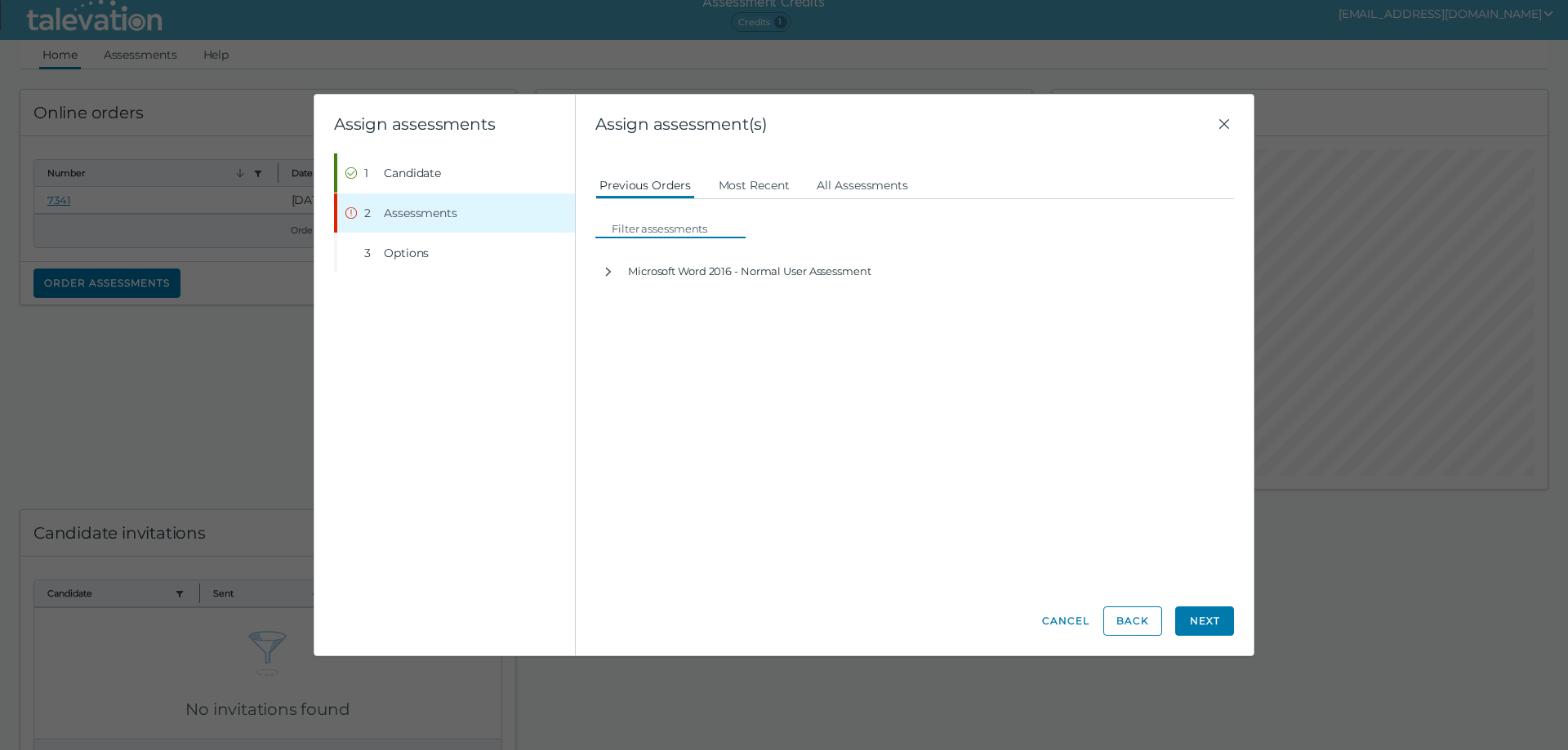
click at [655, 229] on input at bounding box center [676, 228] width 140 height 19
paste input "Microsoft Word 2016 - Normal User Assessment"
type input "Microsoft Word 2016 - Normal User Assessment"
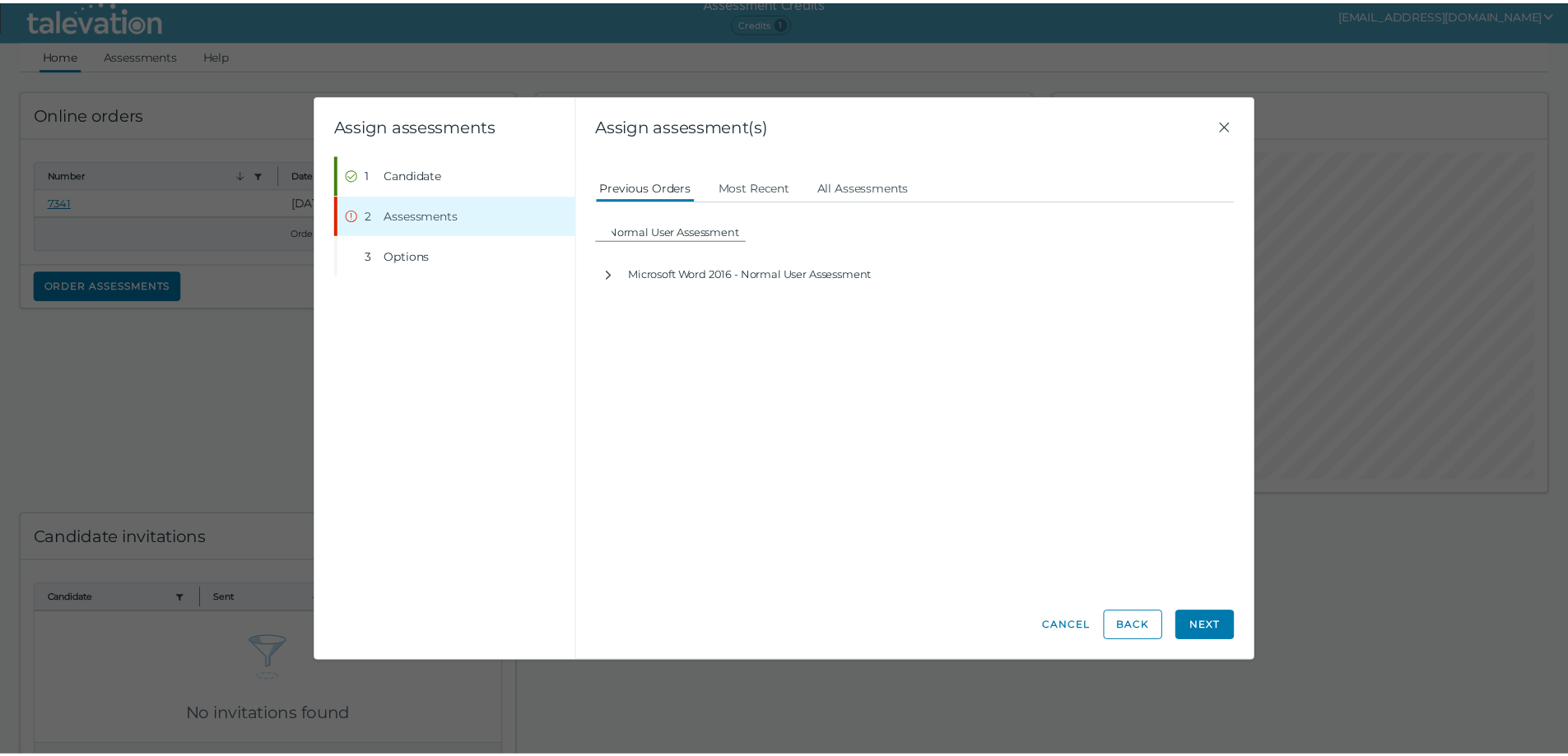
scroll to position [0, 0]
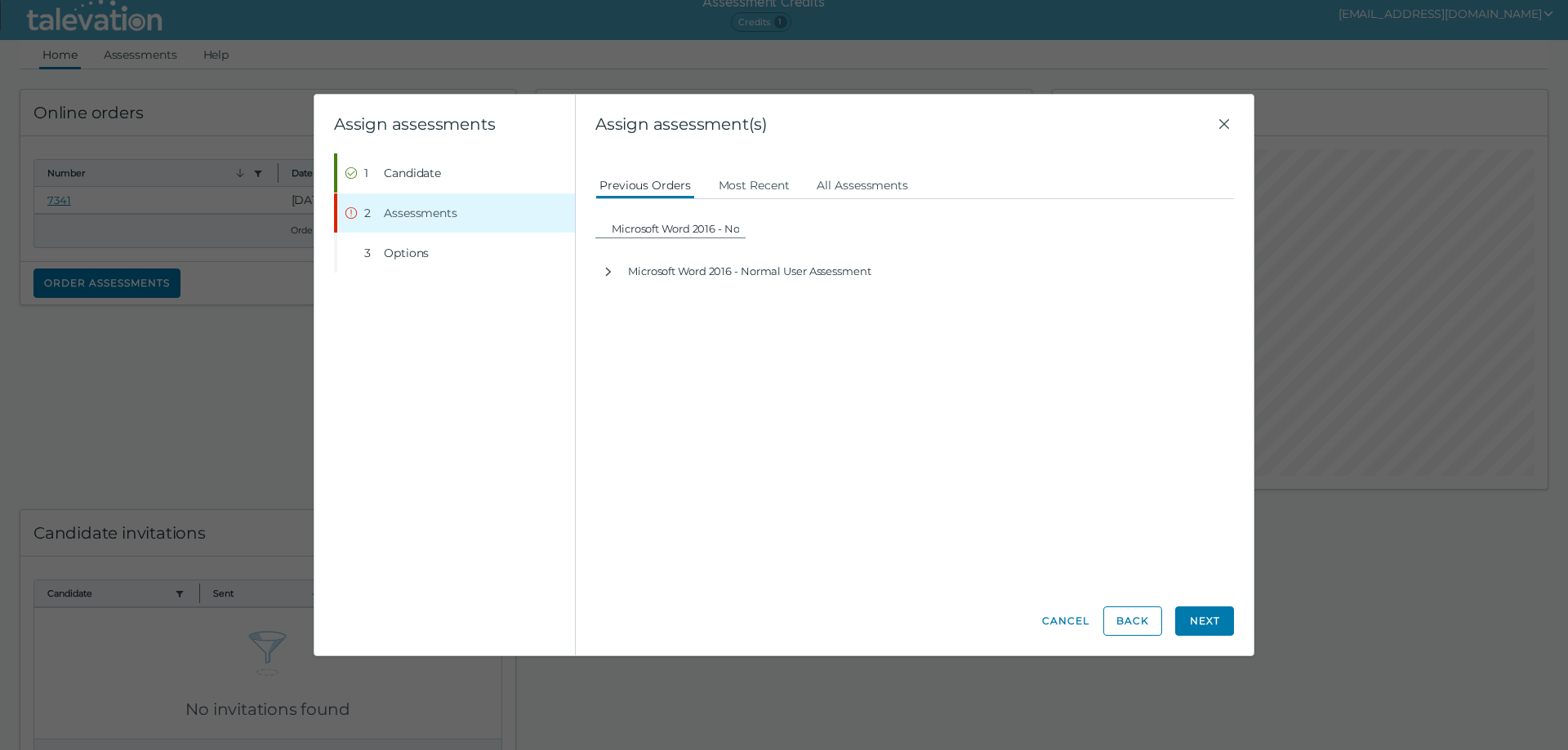
click at [695, 426] on div "Candidate assessment Self assessment First Name [PERSON_NAME] Last Name [PERSON…" at bounding box center [915, 370] width 639 height 433
click at [1193, 616] on button "Next" at bounding box center [1204, 620] width 59 height 29
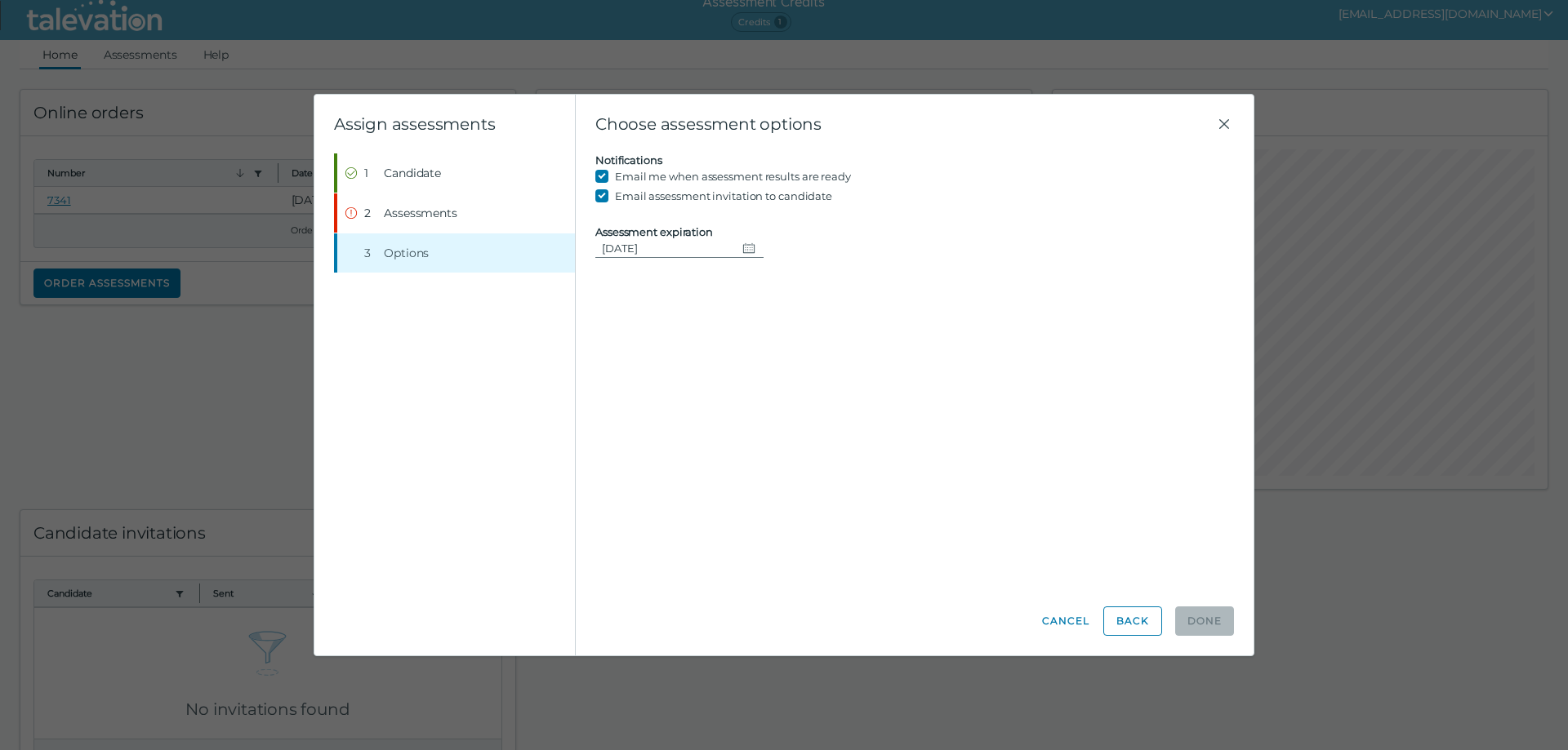
drag, startPoint x: 740, startPoint y: 402, endPoint x: 704, endPoint y: 381, distance: 41.7
click at [738, 401] on div "Candidate assessment Self assessment First Name [PERSON_NAME] Last Name [PERSON…" at bounding box center [915, 370] width 639 height 433
click at [472, 215] on button "Step 2 Assessments" at bounding box center [456, 212] width 237 height 39
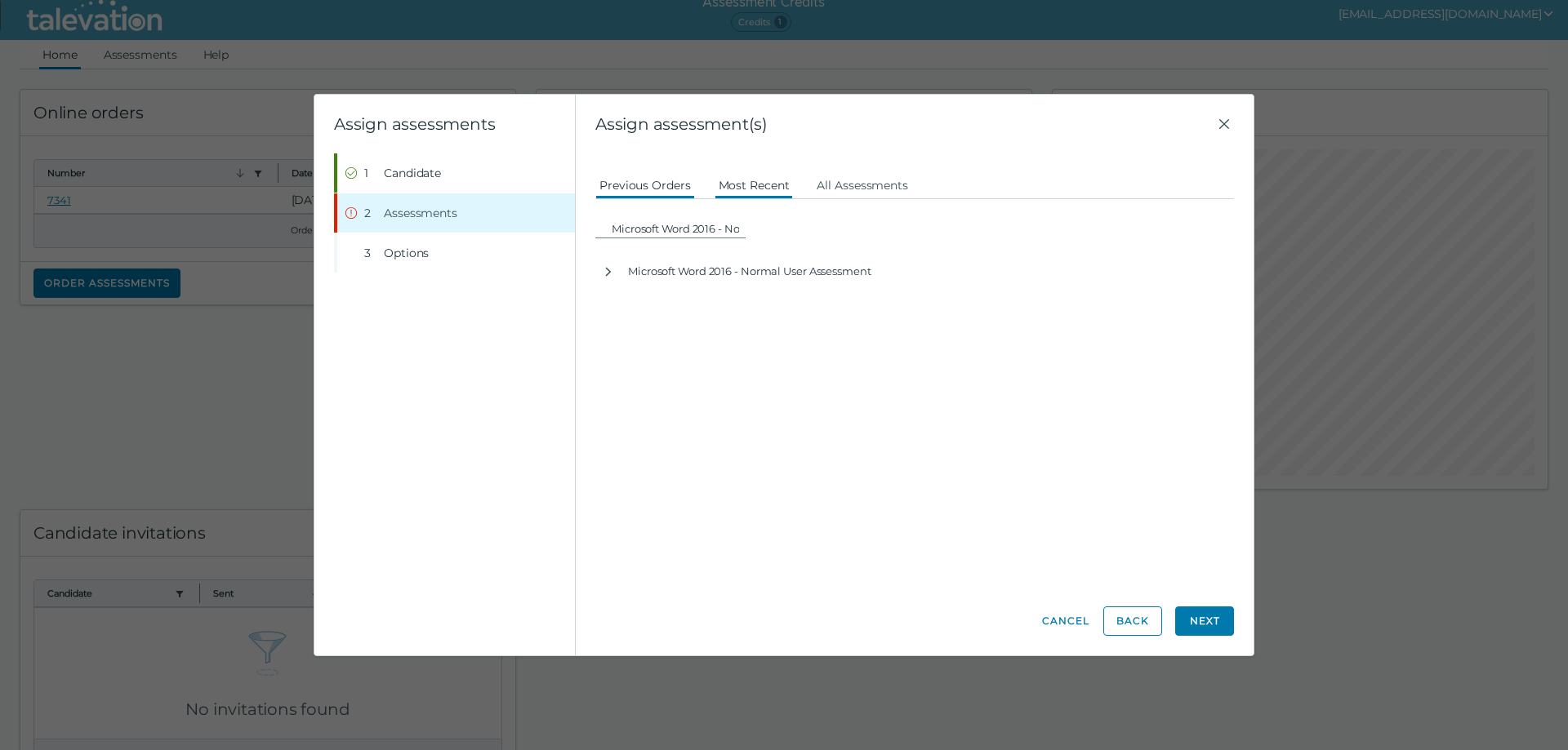
click at [743, 186] on button "Most Recent" at bounding box center [753, 184] width 79 height 29
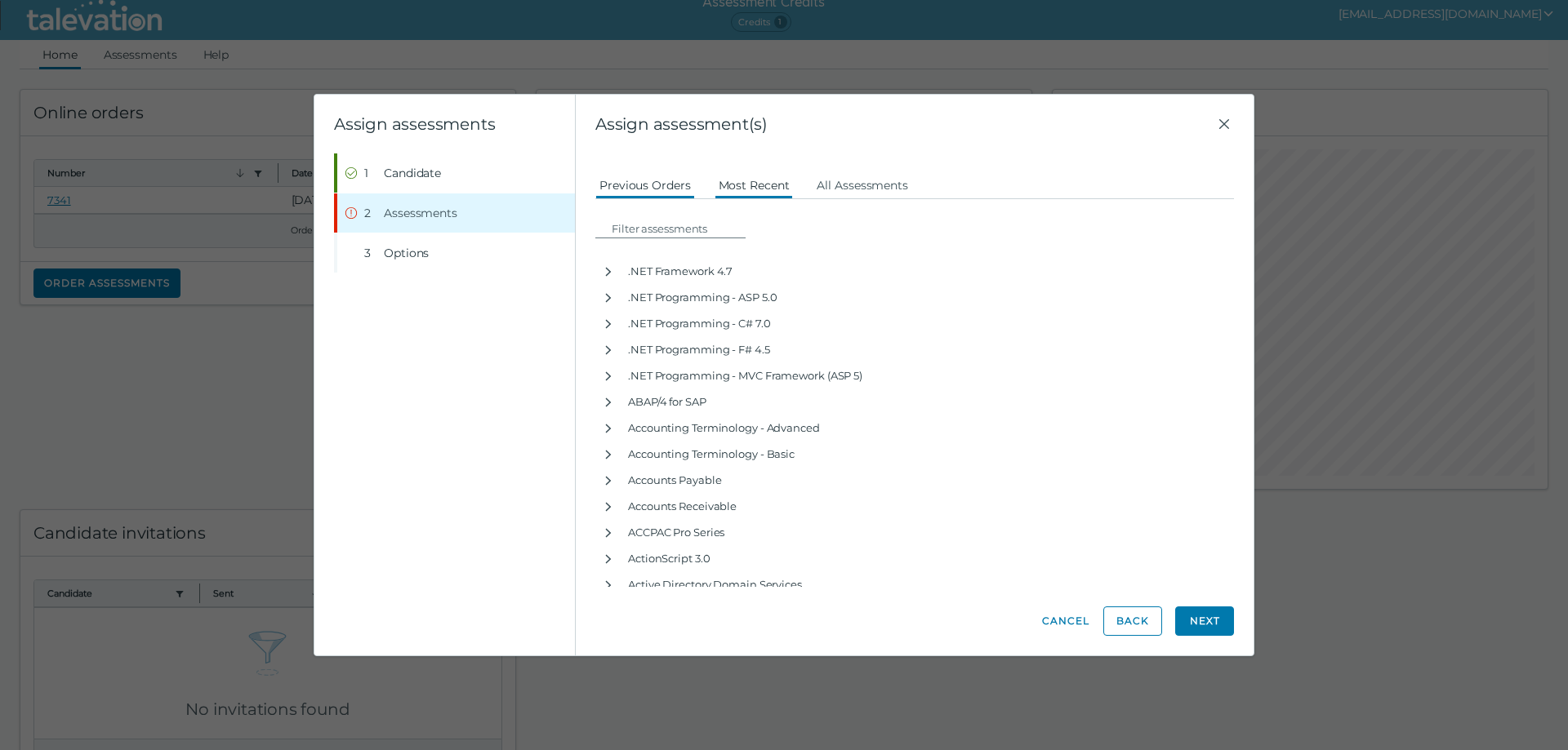
click at [652, 176] on button "Previous Orders" at bounding box center [645, 184] width 100 height 29
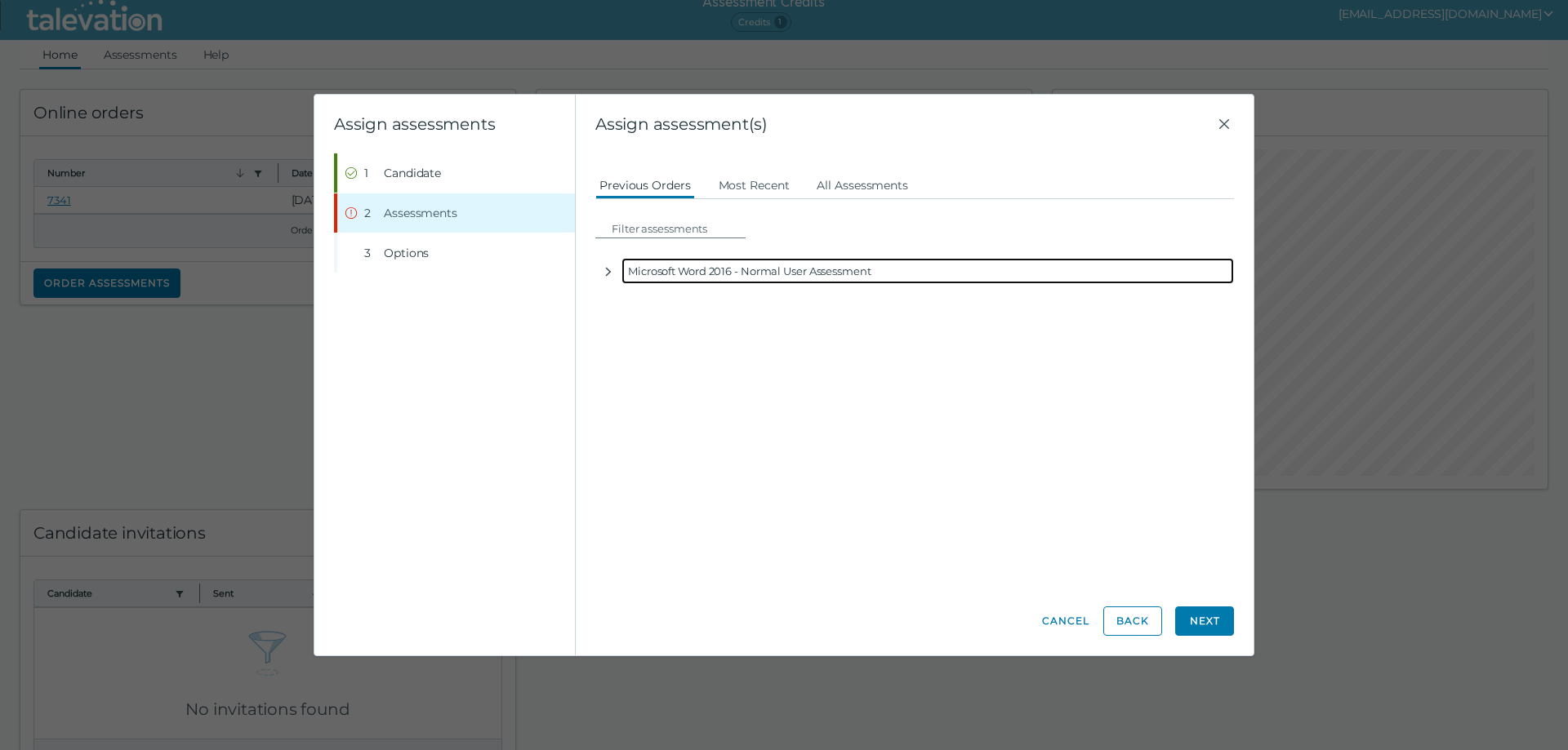
click at [663, 271] on div "Microsoft Word 2016 - Normal User Assessment" at bounding box center [927, 271] width 612 height 26
click at [605, 273] on icon "button" at bounding box center [609, 272] width 13 height 13
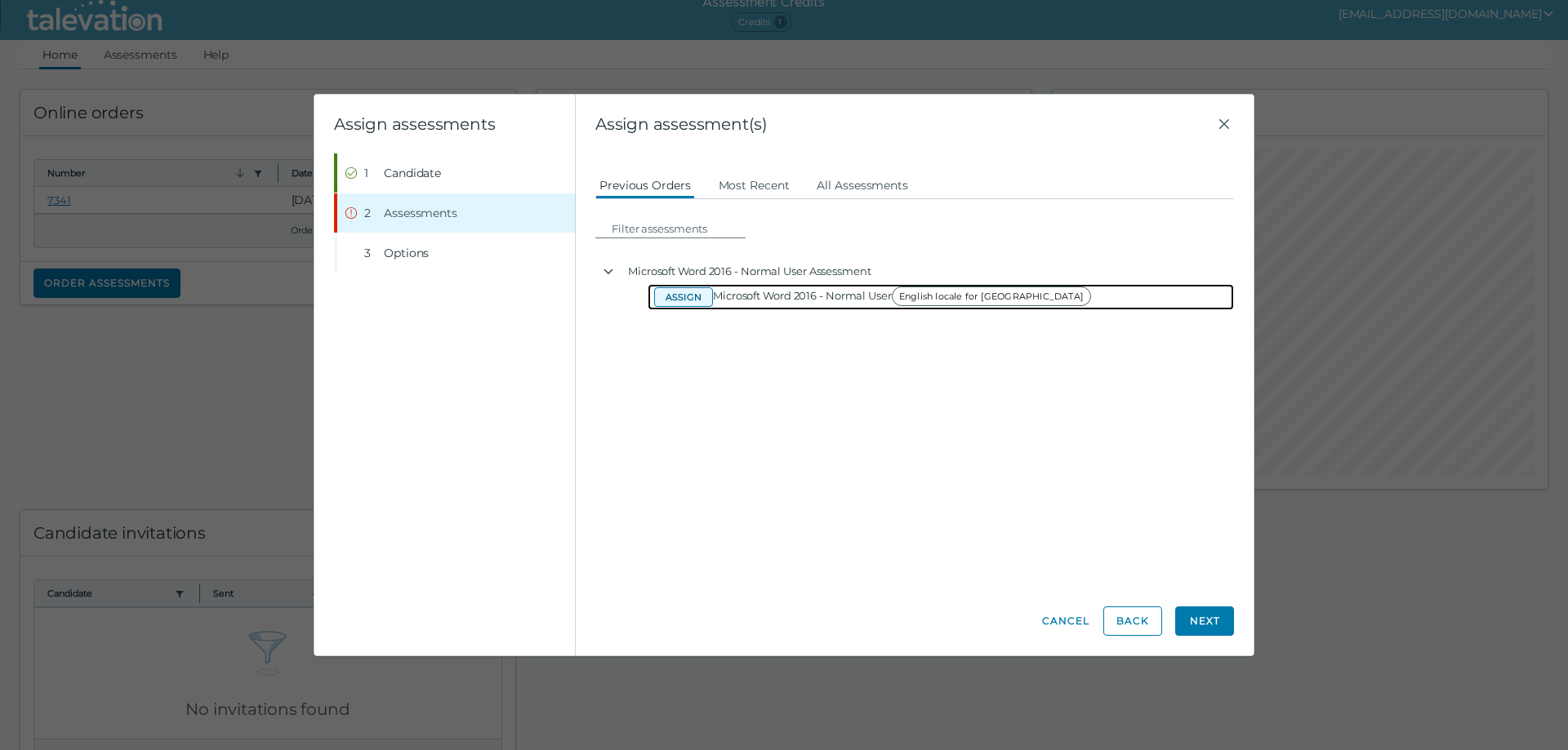
click at [666, 298] on button "Assign" at bounding box center [683, 297] width 59 height 19
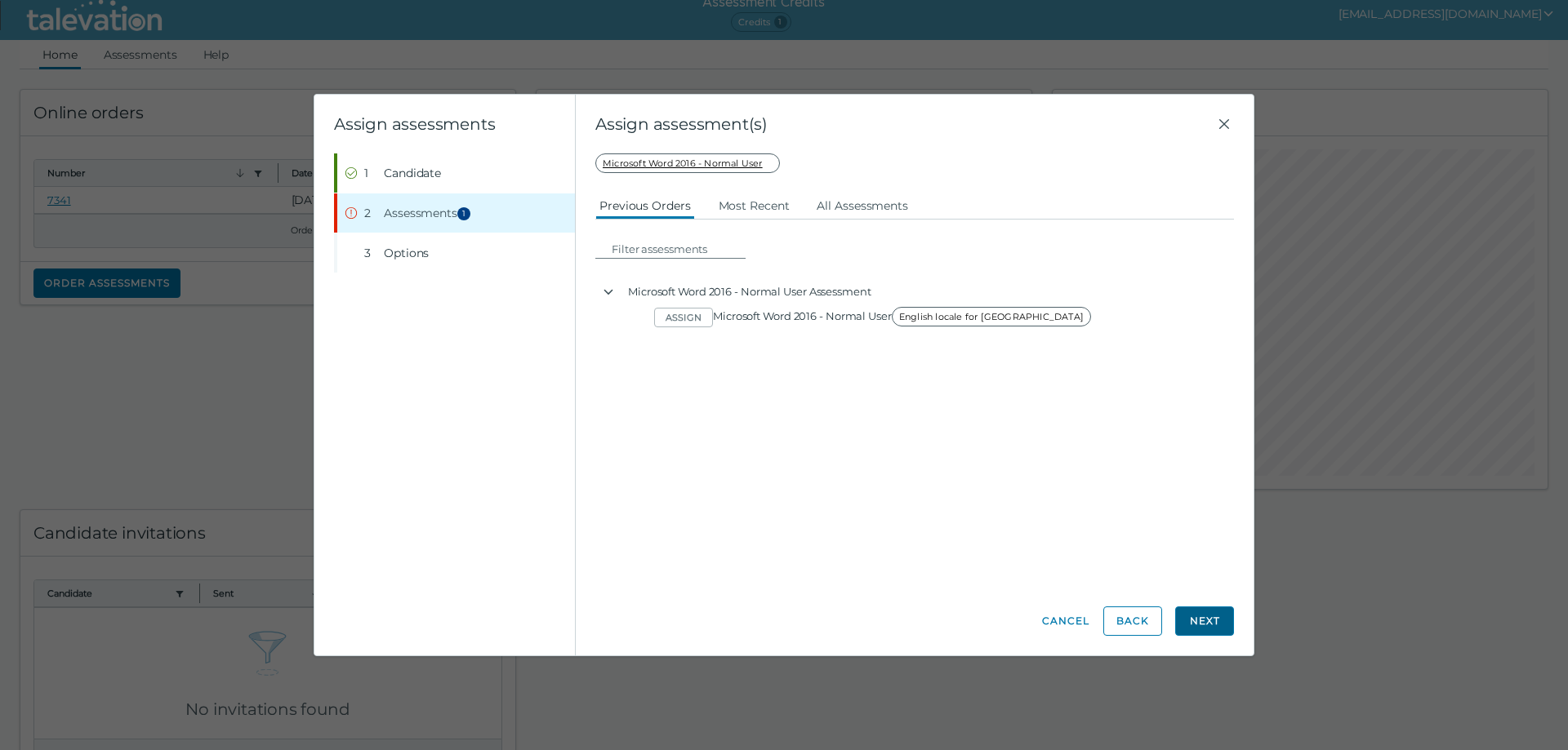
click at [1209, 620] on button "Next" at bounding box center [1204, 620] width 59 height 29
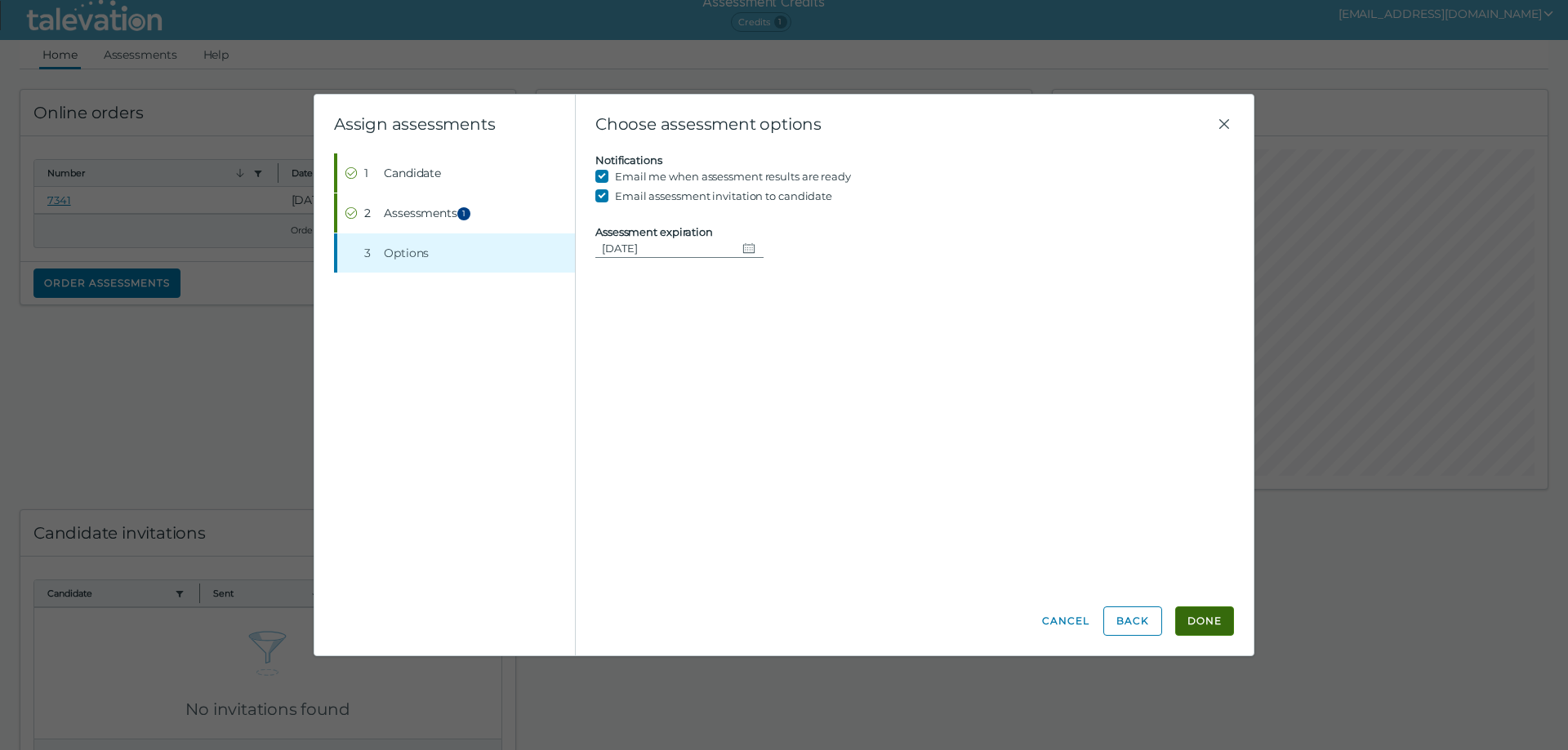
click at [1192, 626] on button "Done" at bounding box center [1204, 620] width 59 height 29
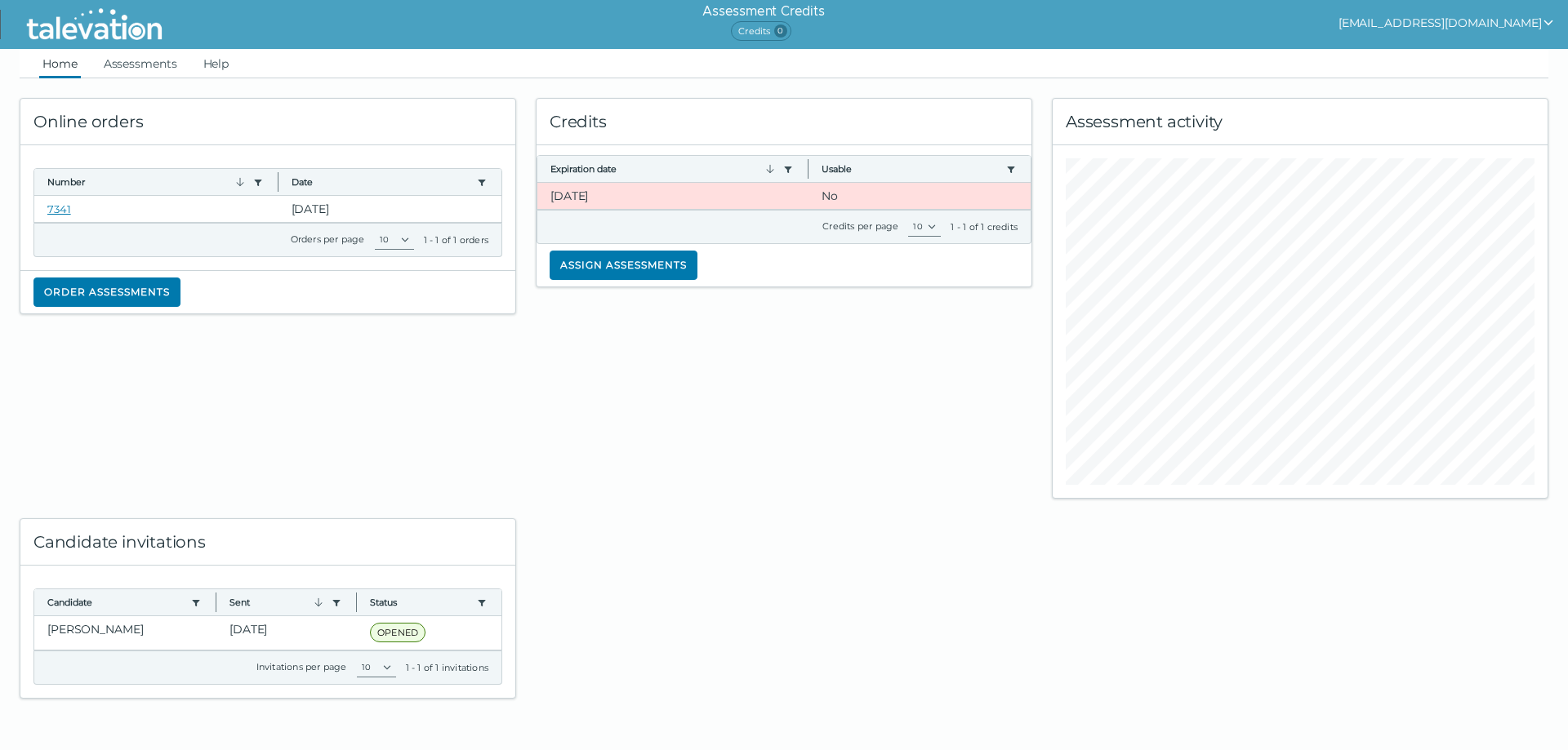
click at [633, 455] on div "Credits Expiration date Use left or right key to resize the column Usable Use l…" at bounding box center [784, 288] width 516 height 421
click at [627, 265] on button "Assign assessments" at bounding box center [623, 265] width 148 height 29
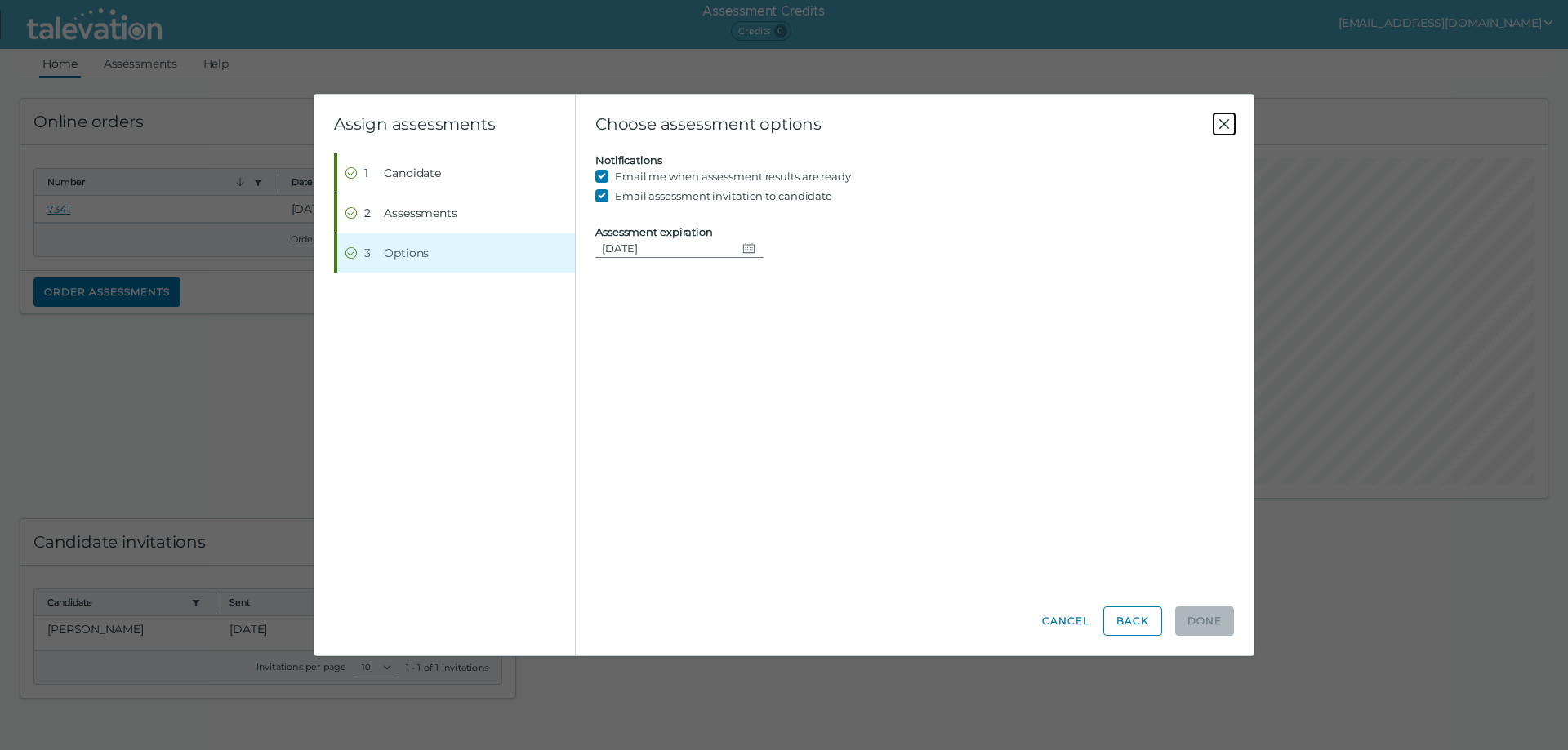
click at [1223, 122] on icon "Close" at bounding box center [1223, 124] width 19 height 19
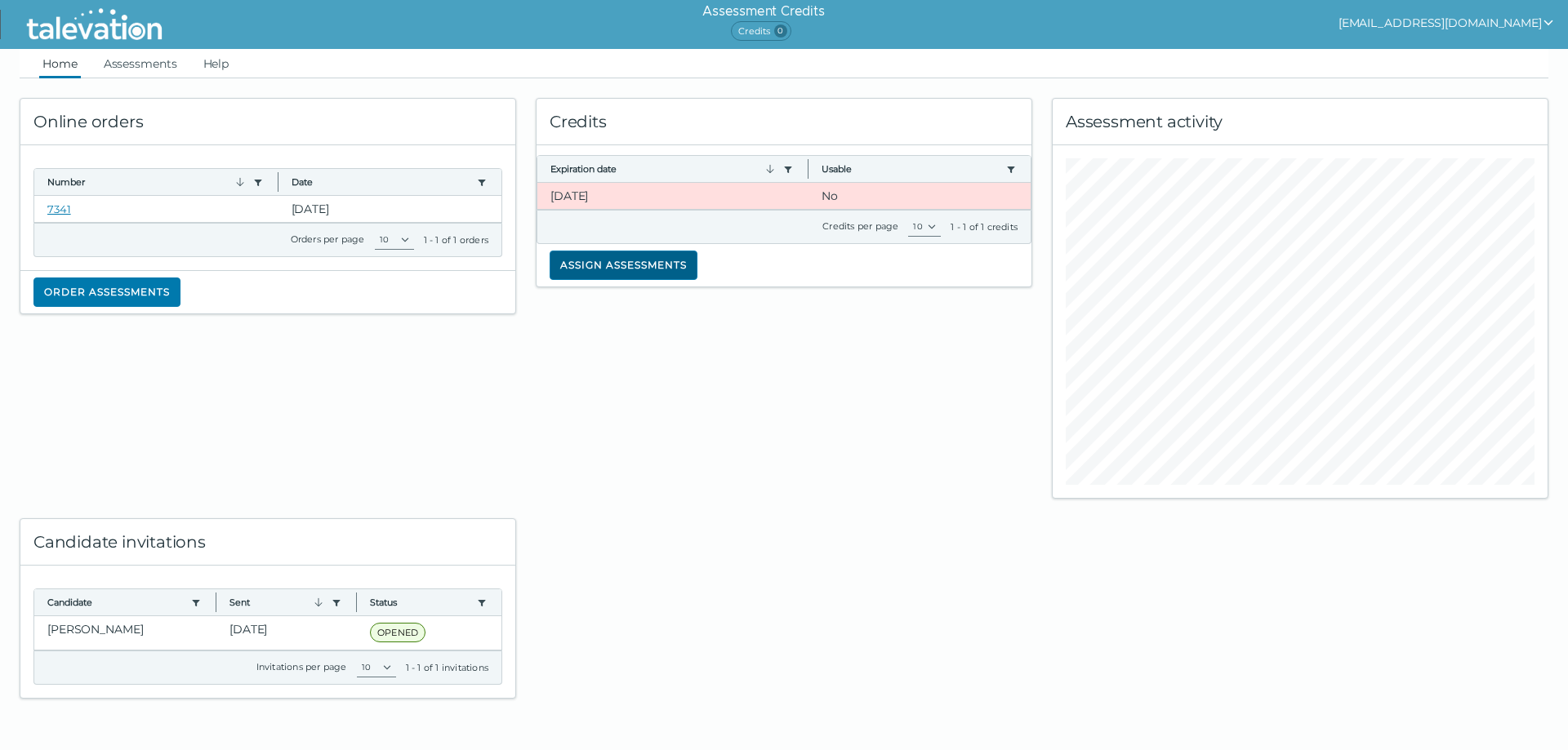
click at [654, 262] on button "Assign assessments" at bounding box center [623, 265] width 148 height 29
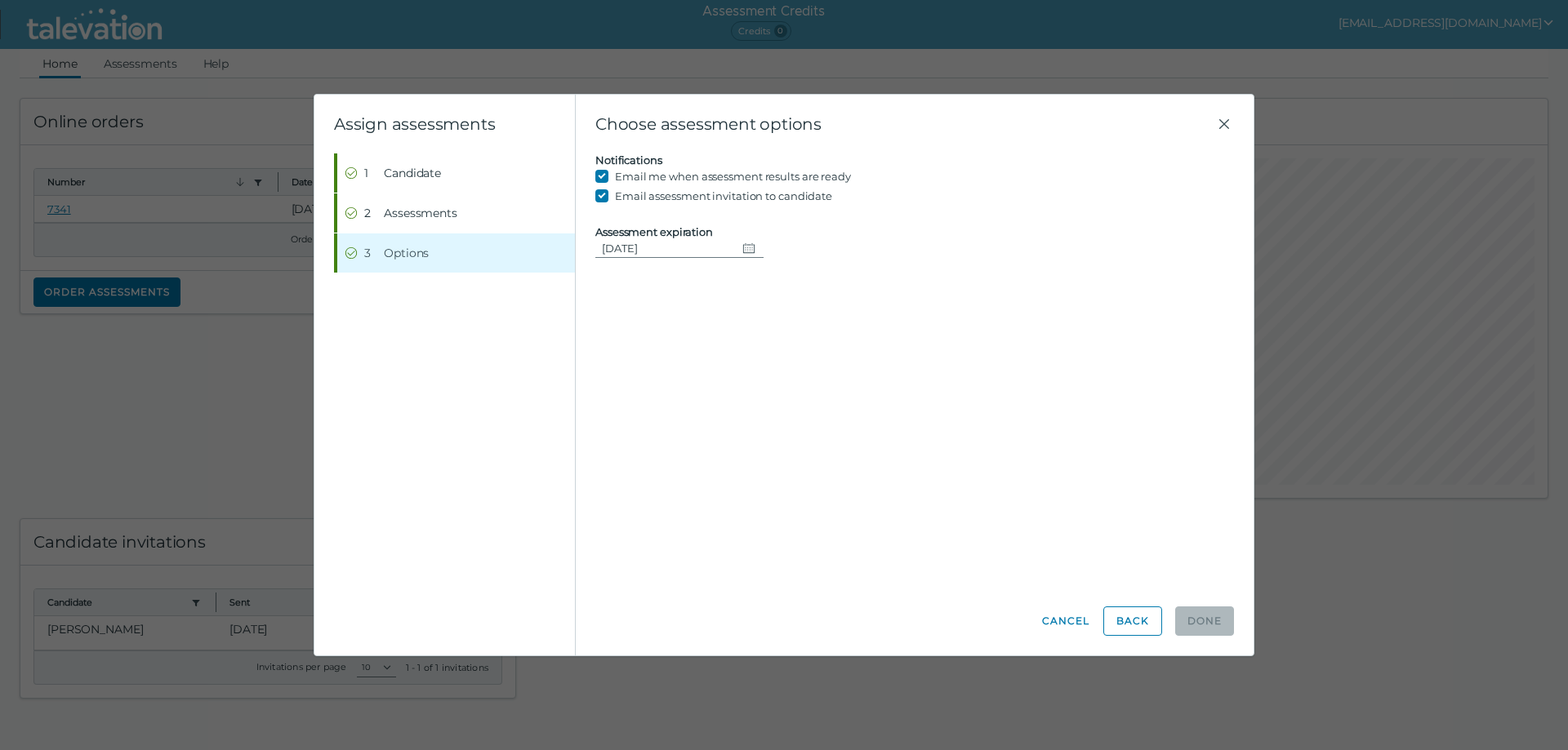
click at [654, 262] on div "Candidate assessment Self assessment First Name This field cannot be empty! Las…" at bounding box center [915, 370] width 639 height 433
click at [784, 295] on div "Candidate assessment Self assessment First Name This field cannot be empty! Las…" at bounding box center [915, 370] width 639 height 433
click at [1218, 124] on icon "Close" at bounding box center [1223, 124] width 19 height 19
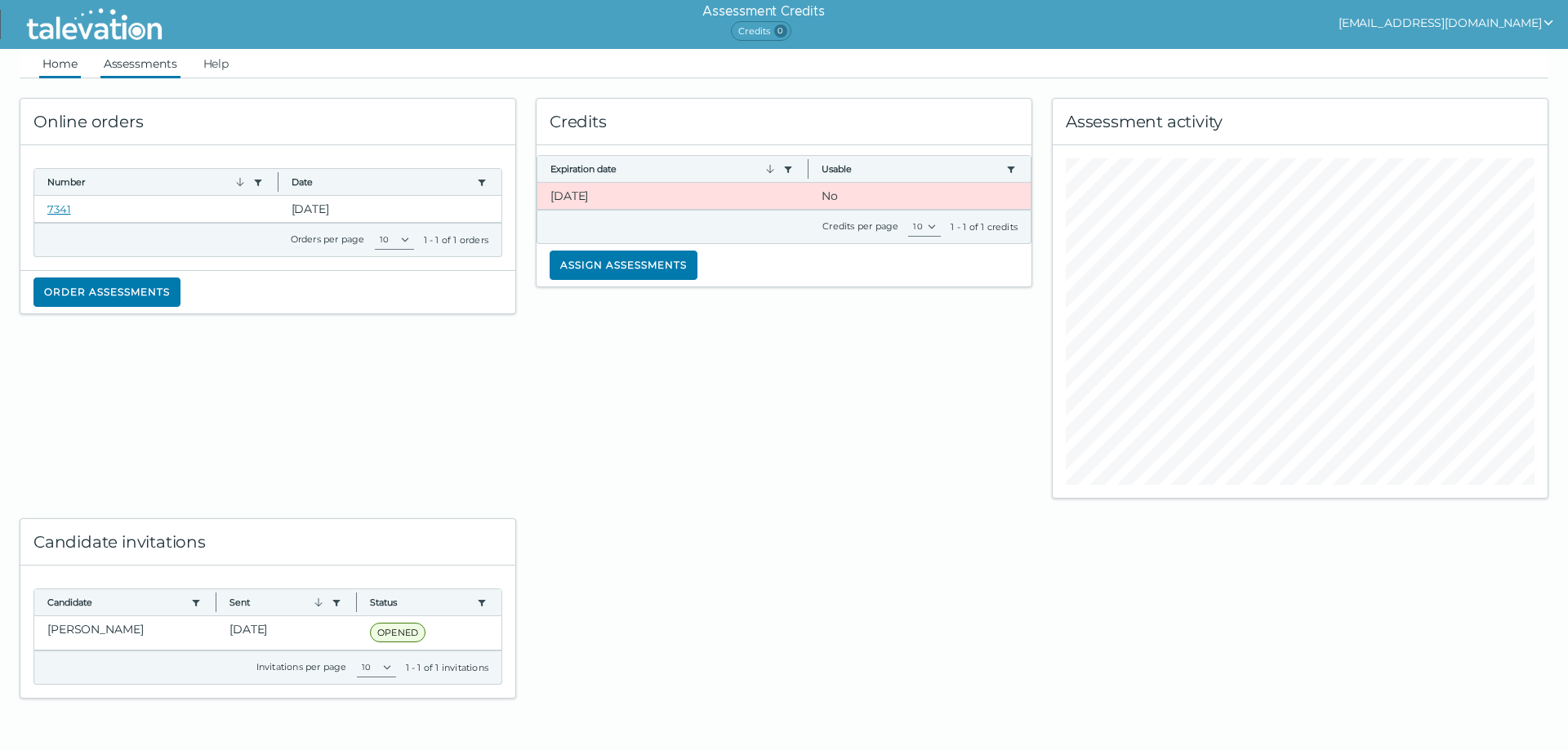
click at [125, 67] on link "Assessments" at bounding box center [140, 64] width 80 height 29
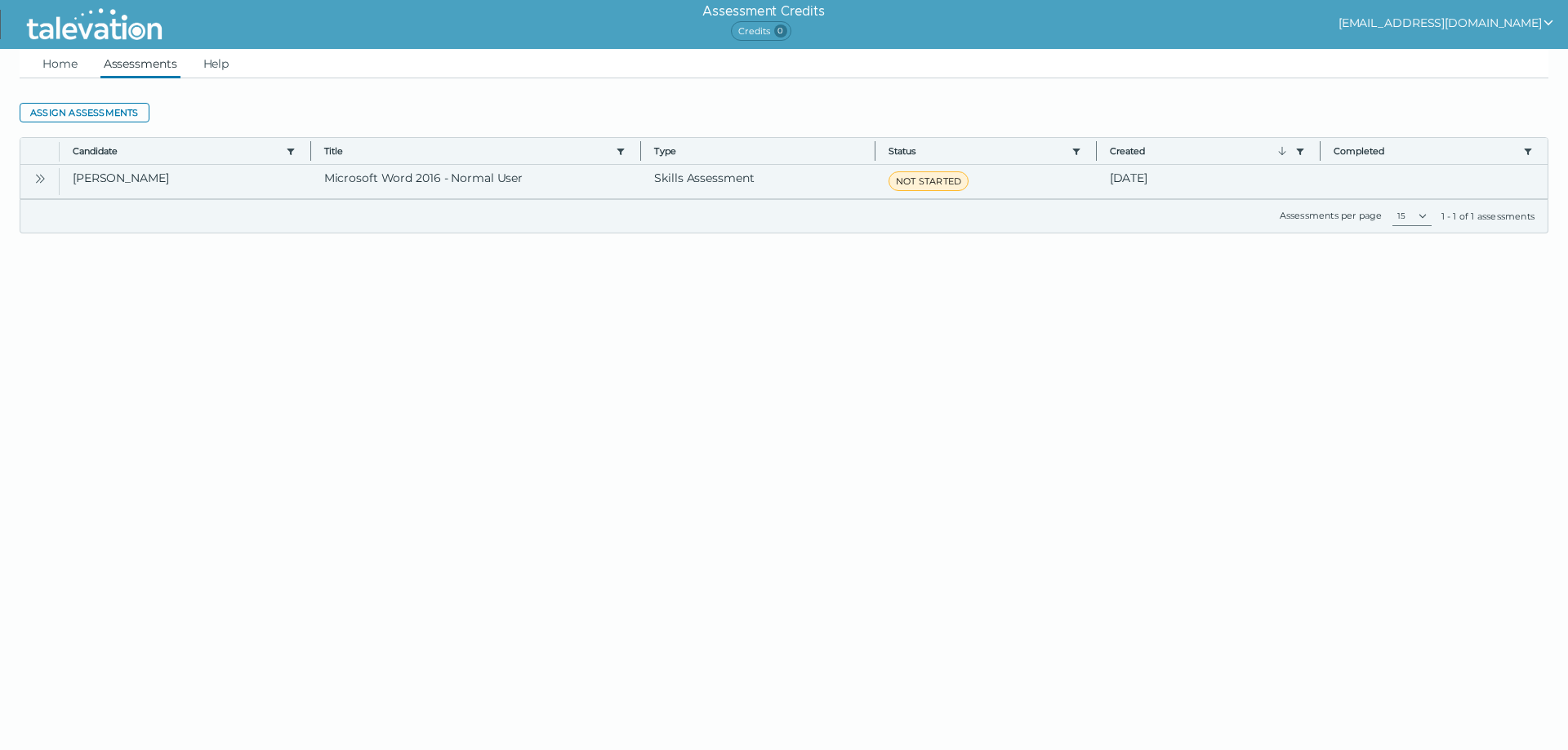
click at [42, 175] on icon "Open" at bounding box center [40, 179] width 13 height 13
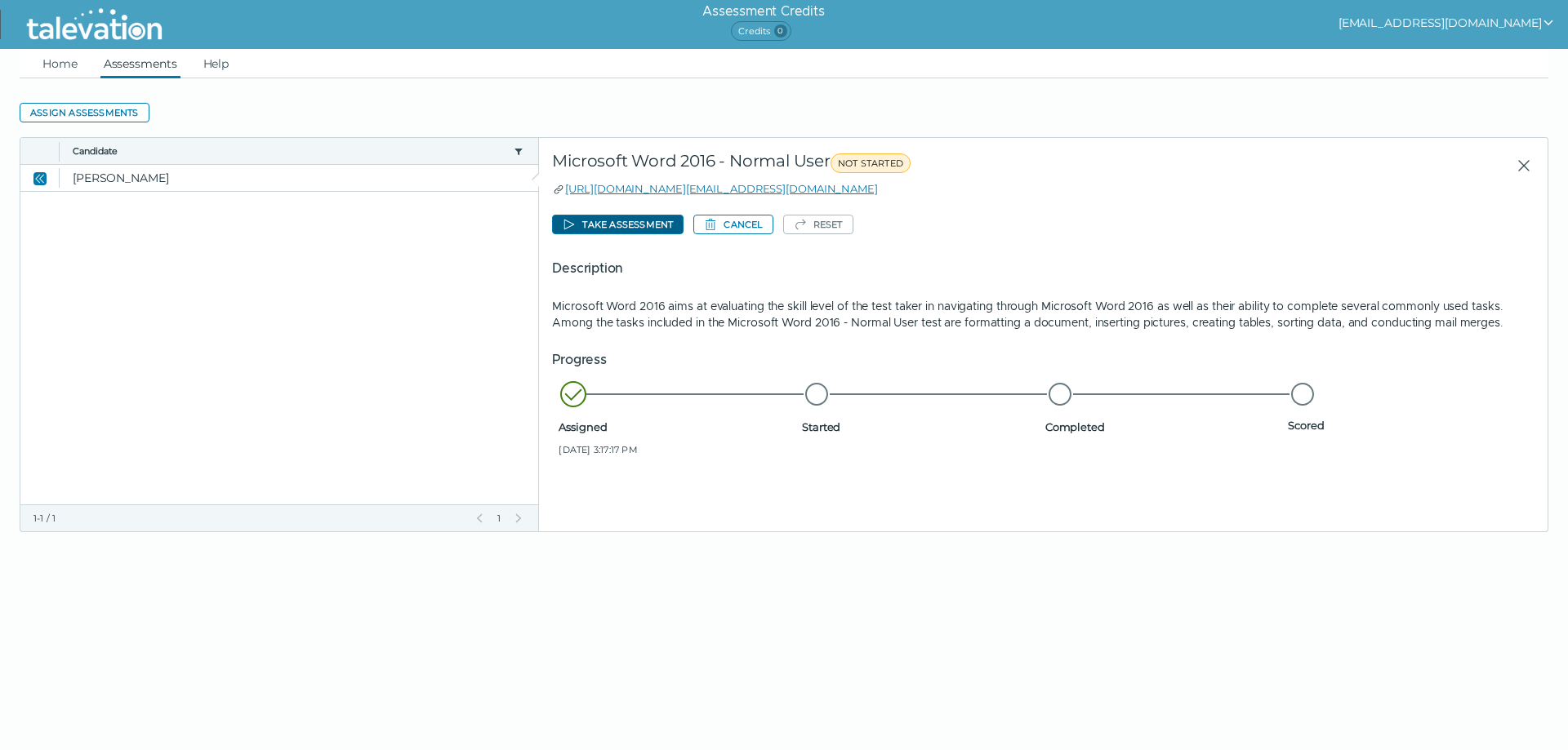
click at [600, 222] on button "Take assessment" at bounding box center [617, 224] width 131 height 19
